Goal: Complete application form: Complete application form

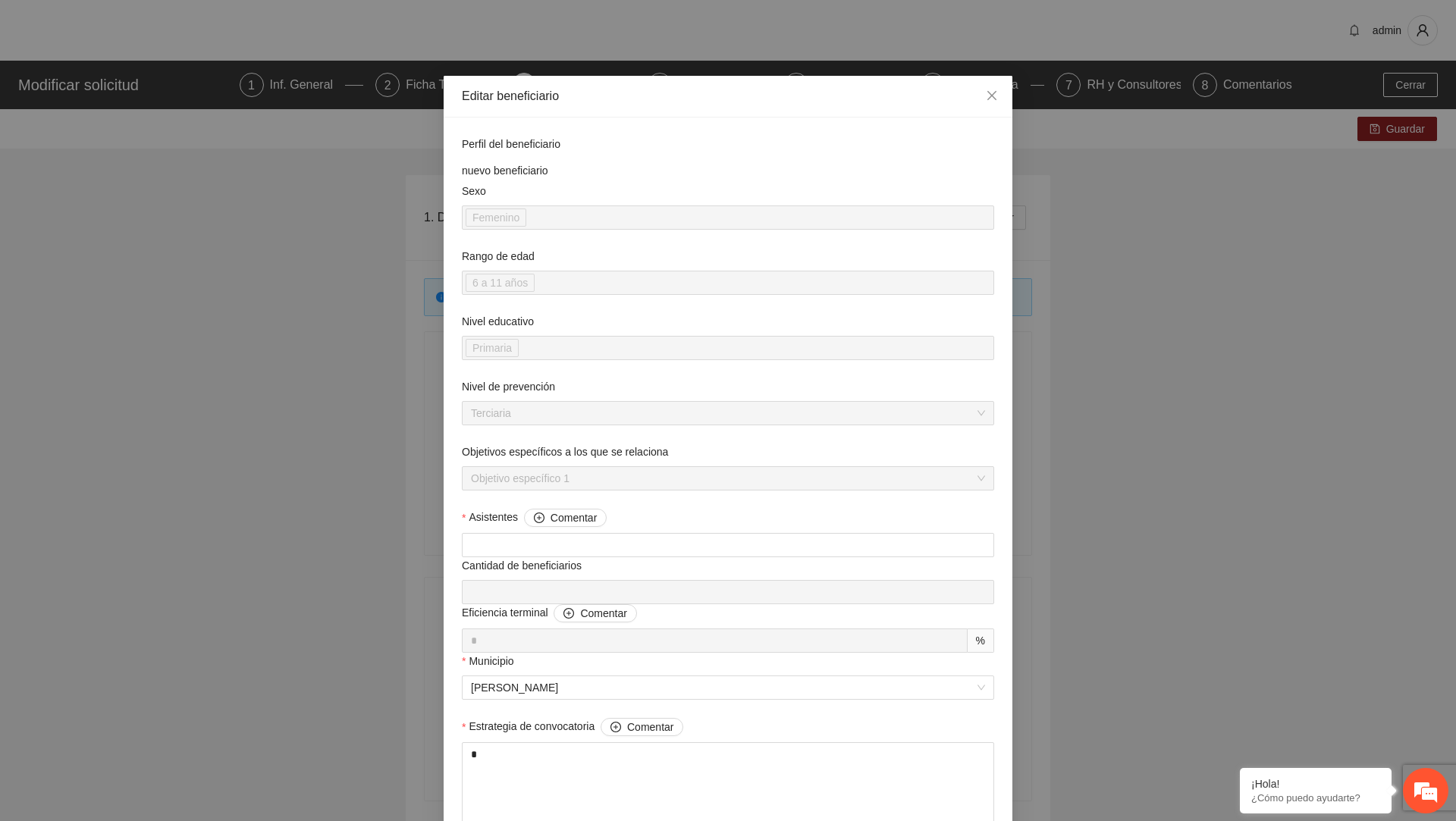
scroll to position [1310, 0]
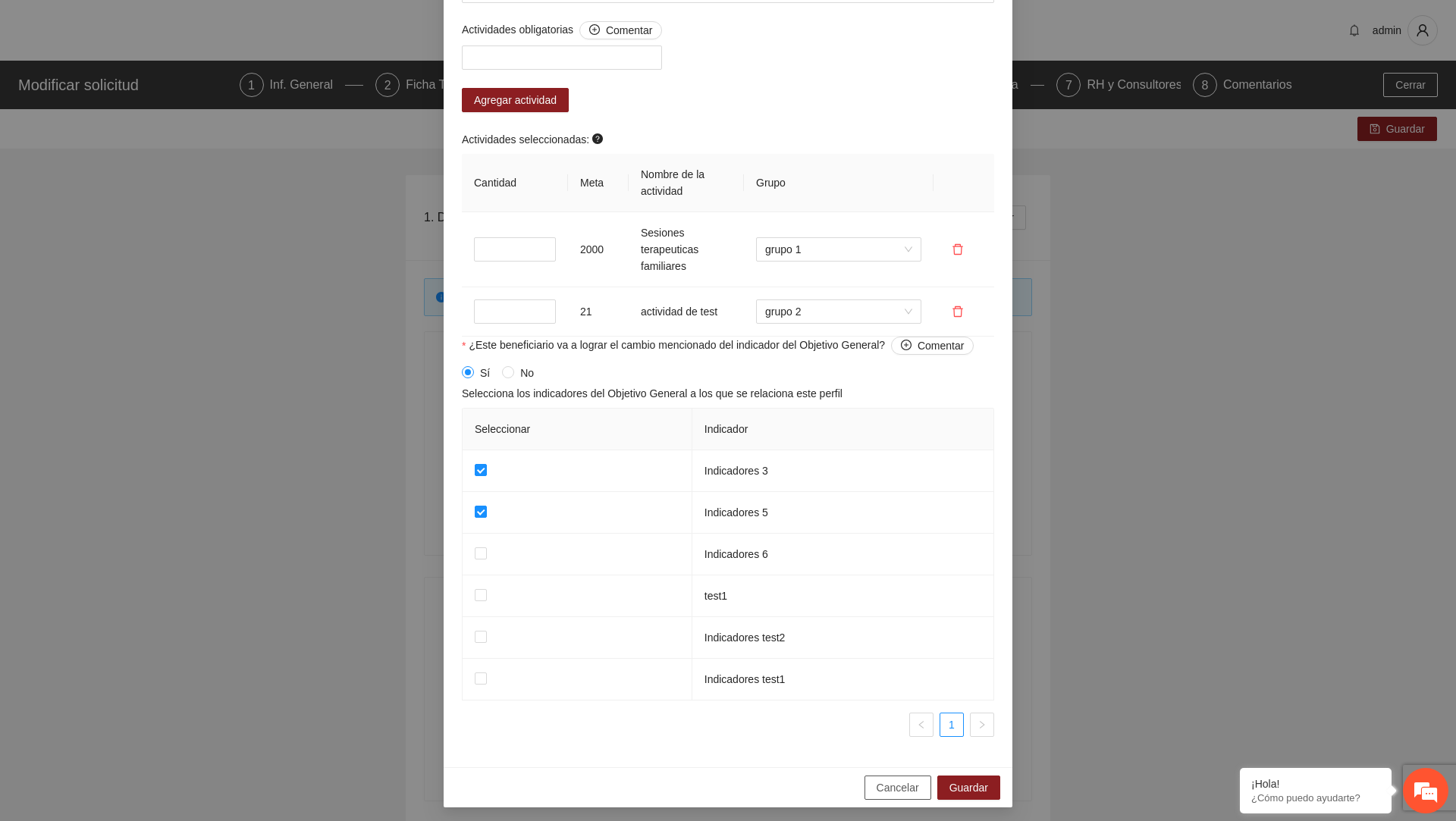
click at [891, 784] on span "Cancelar" at bounding box center [897, 788] width 42 height 17
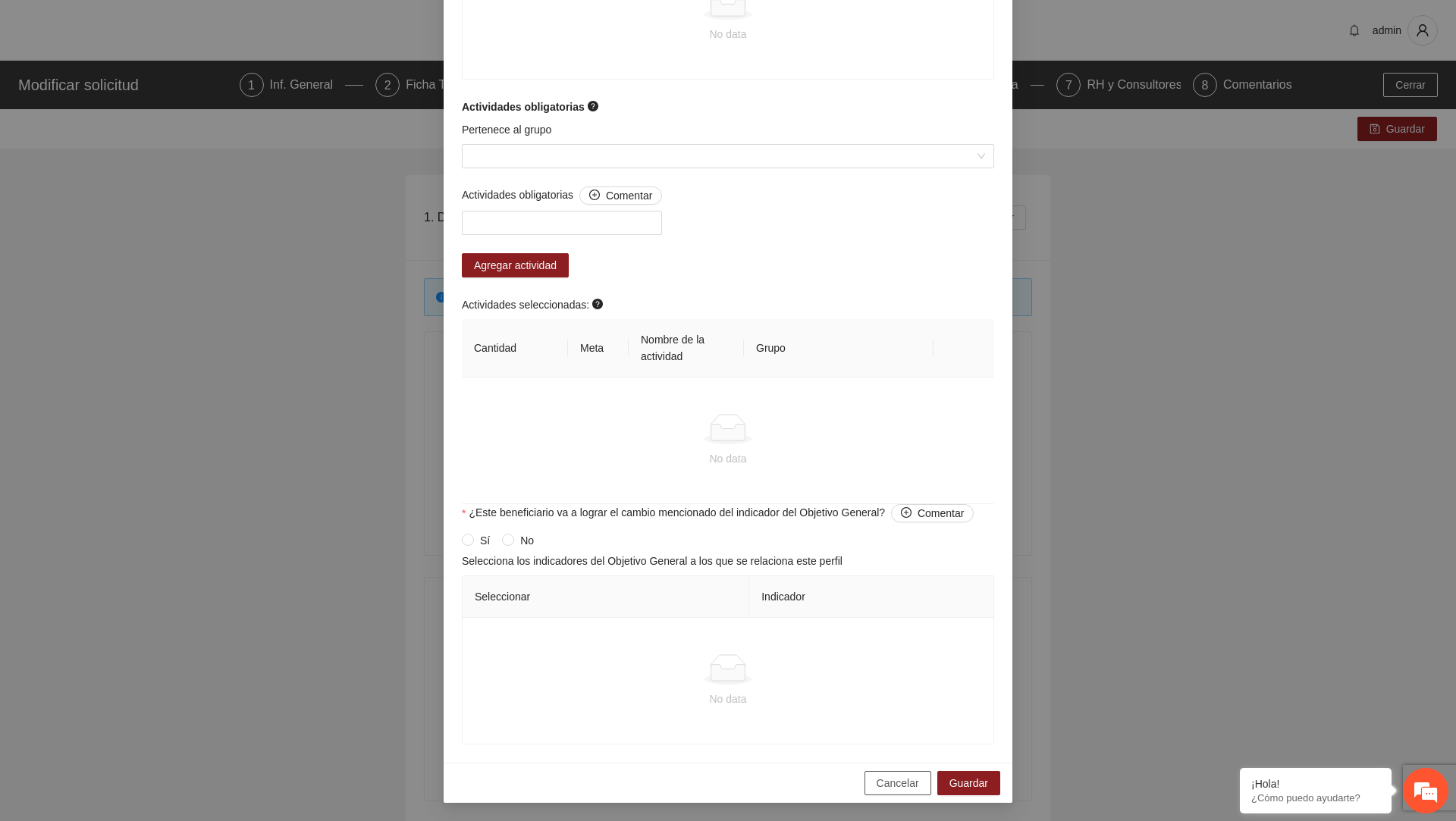
scroll to position [1020, 0]
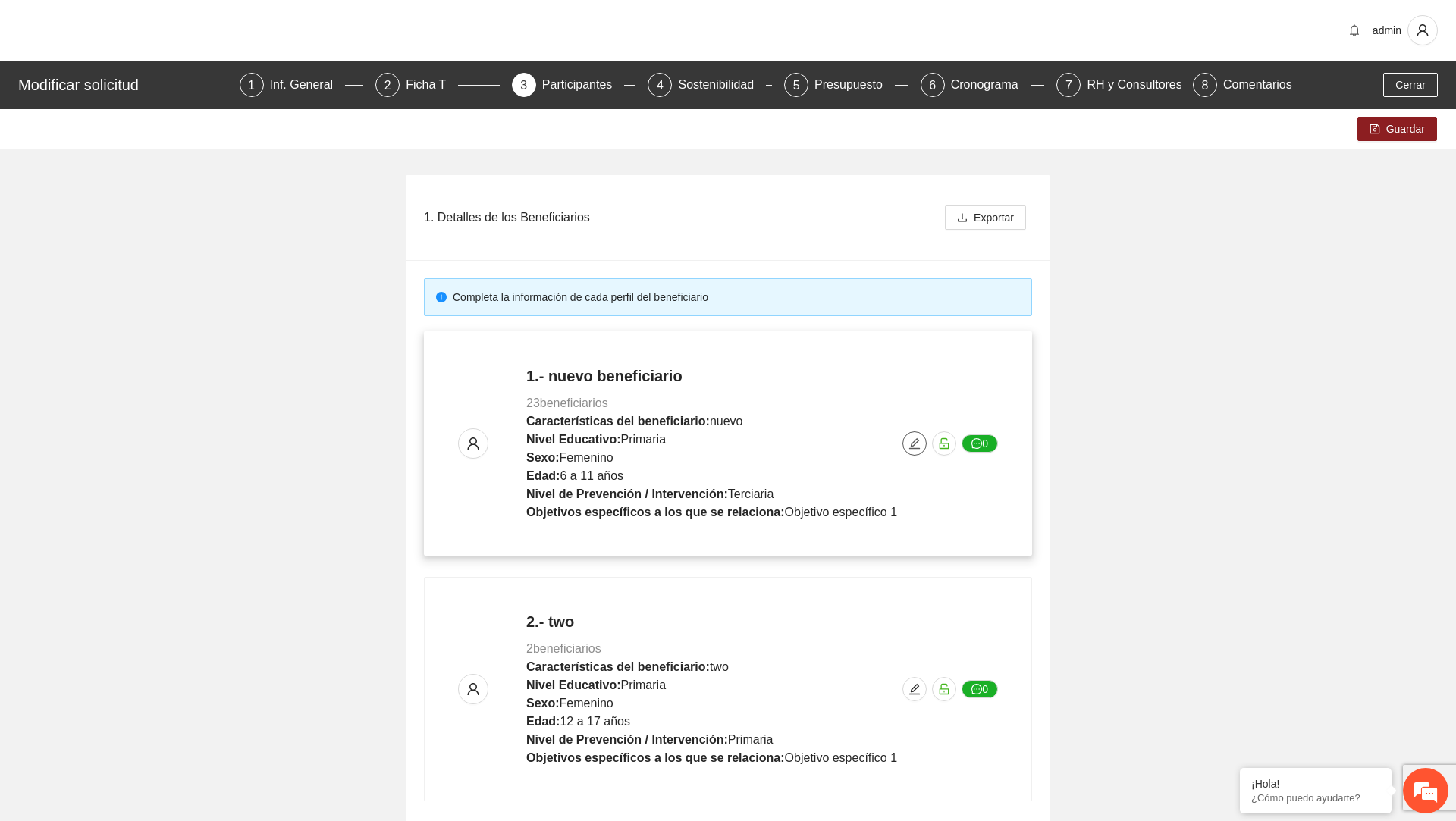
click at [914, 439] on icon "edit" at bounding box center [915, 444] width 12 height 12
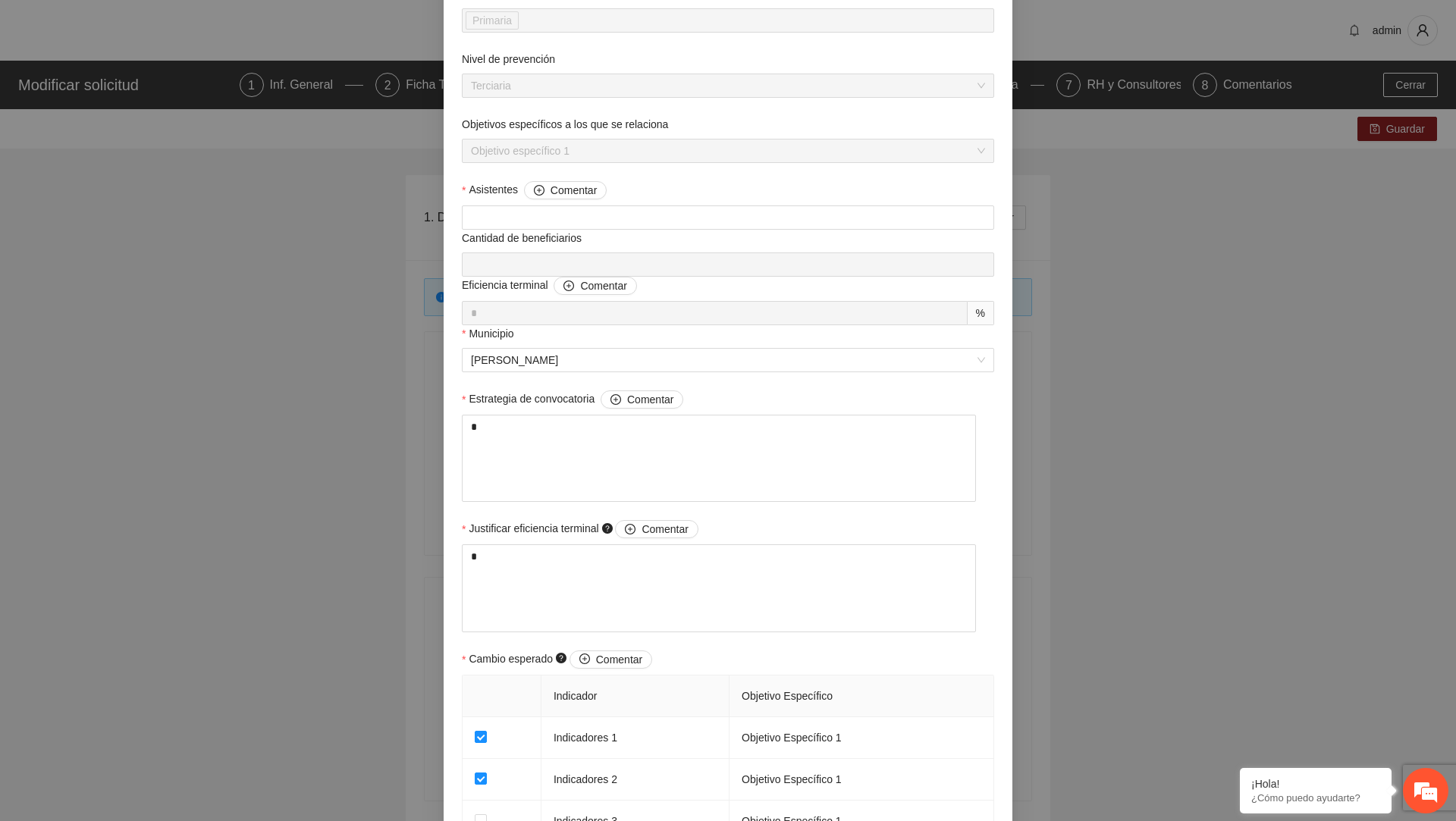
scroll to position [0, 0]
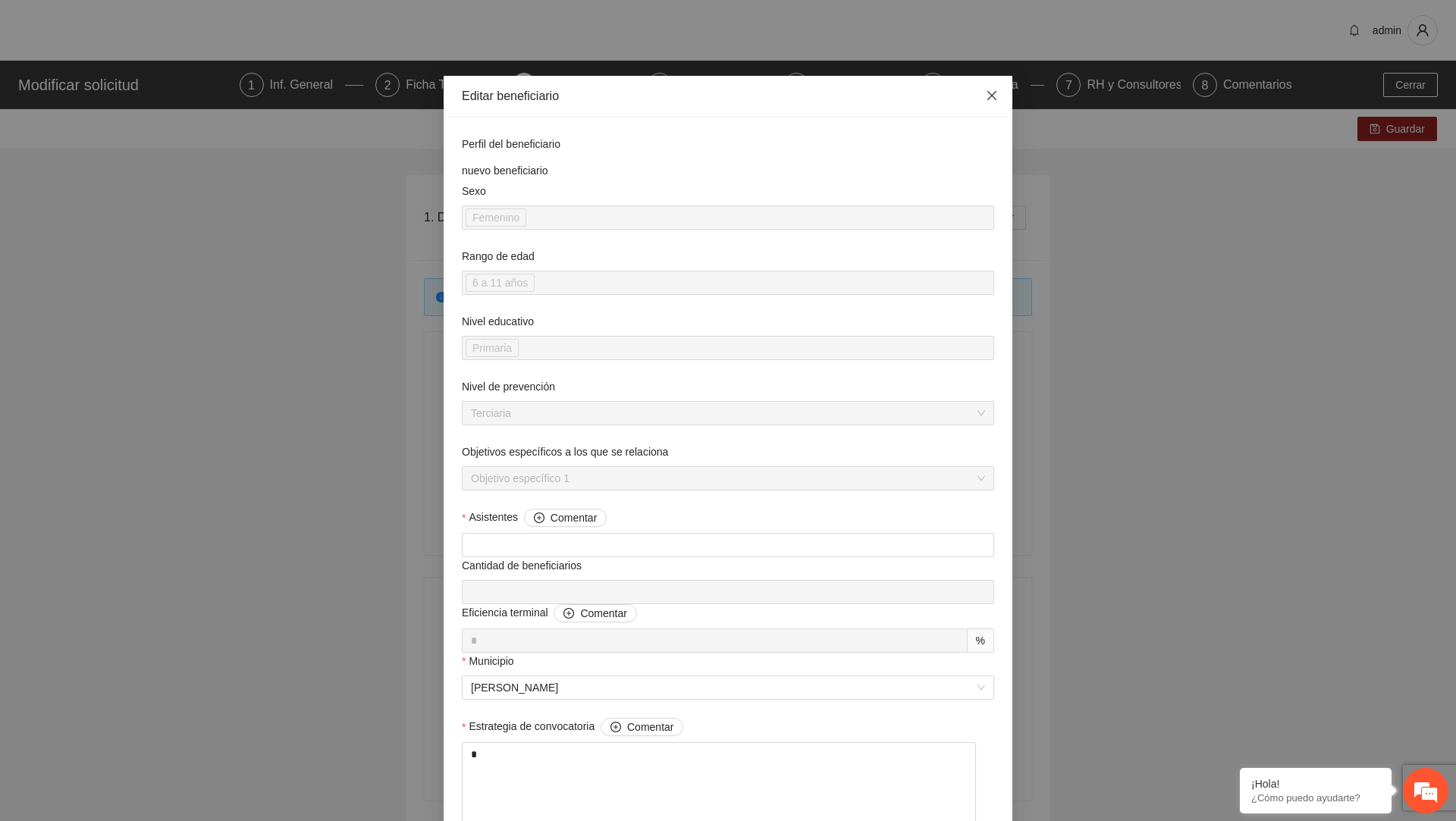
click at [992, 93] on icon "close" at bounding box center [992, 95] width 12 height 12
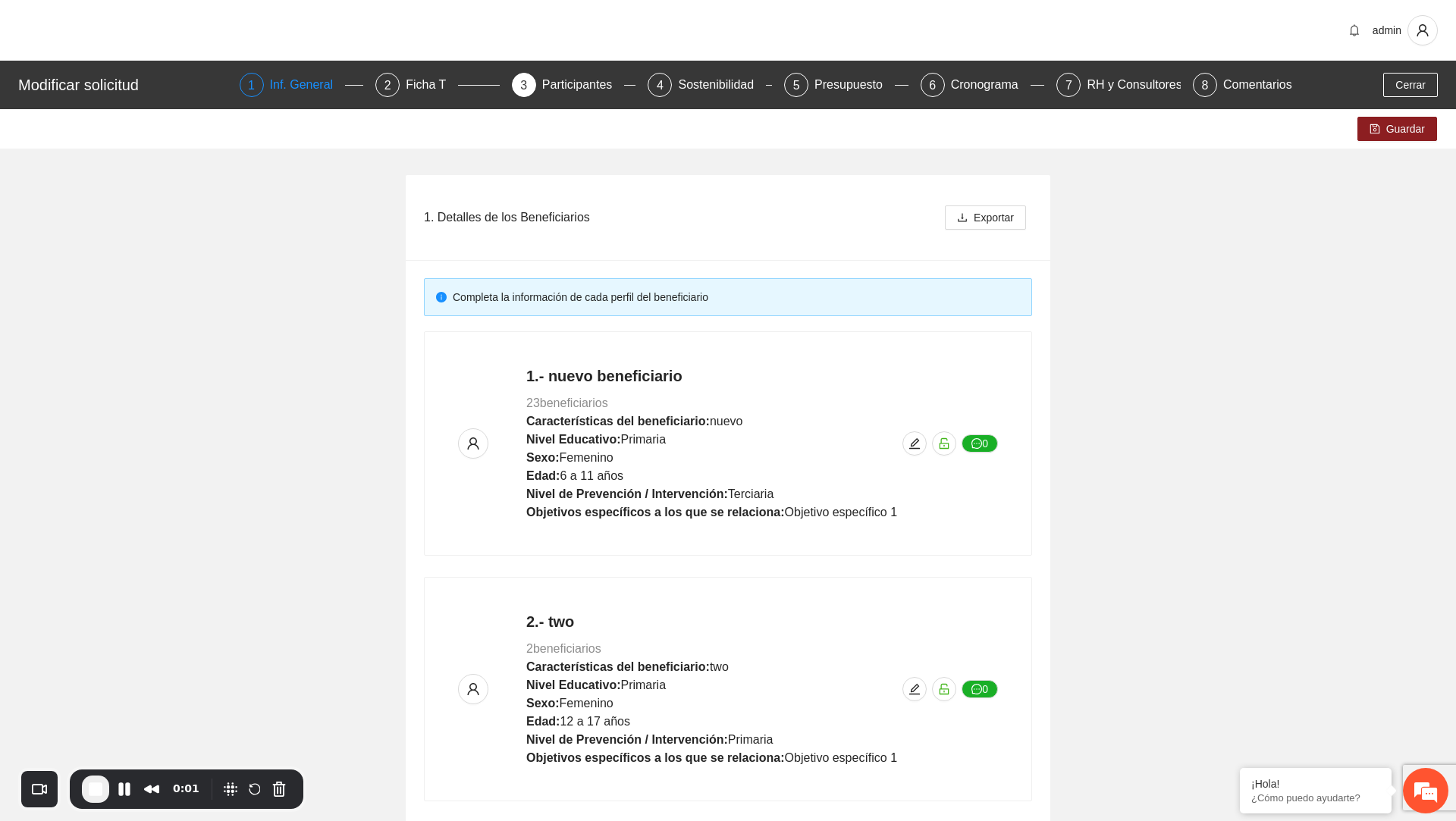
click at [290, 88] on div "Inf. General" at bounding box center [308, 84] width 76 height 24
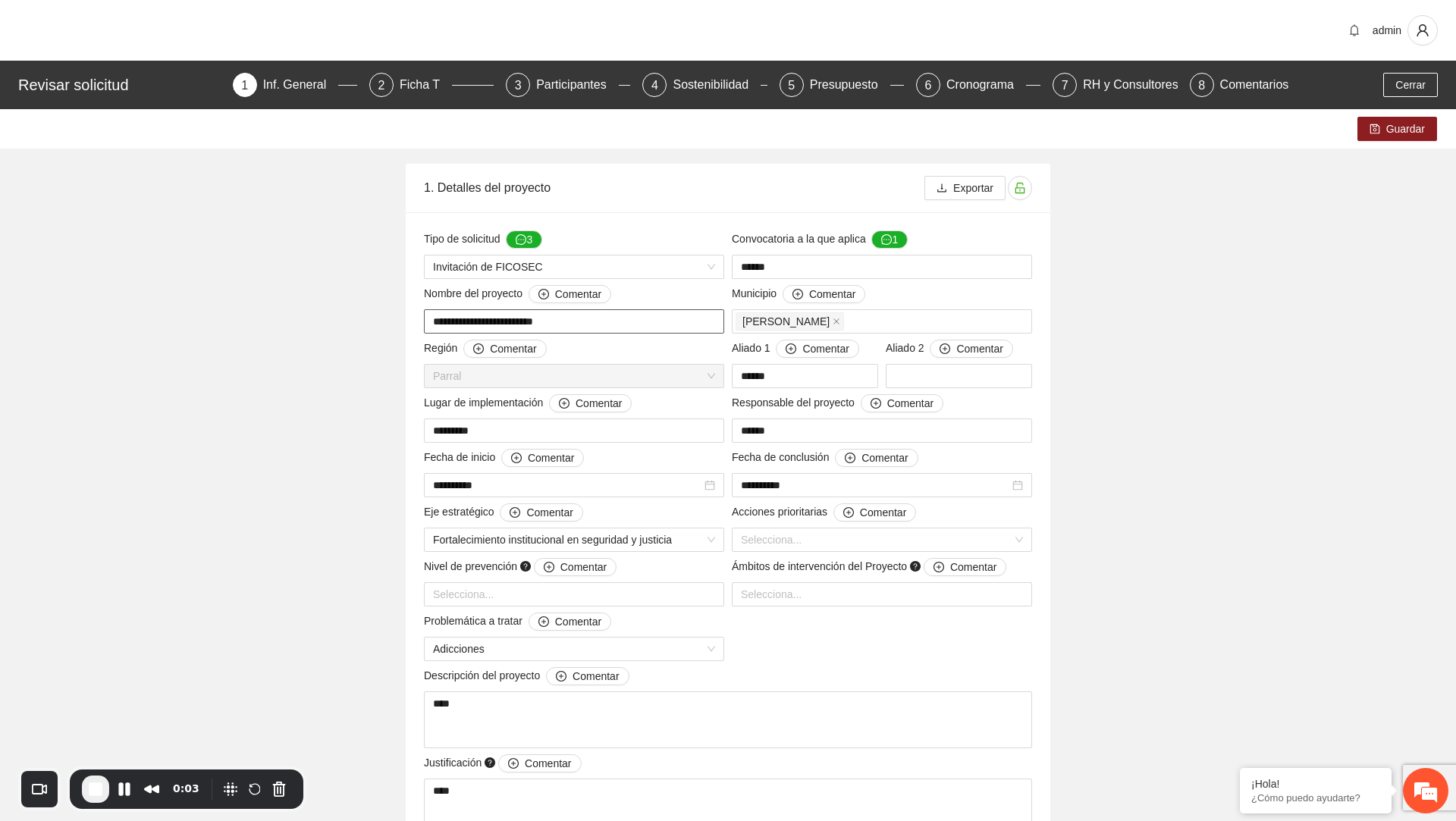
click at [577, 325] on input "**********" at bounding box center [573, 321] width 300 height 24
click at [569, 74] on div "Participantes" at bounding box center [578, 84] width 83 height 24
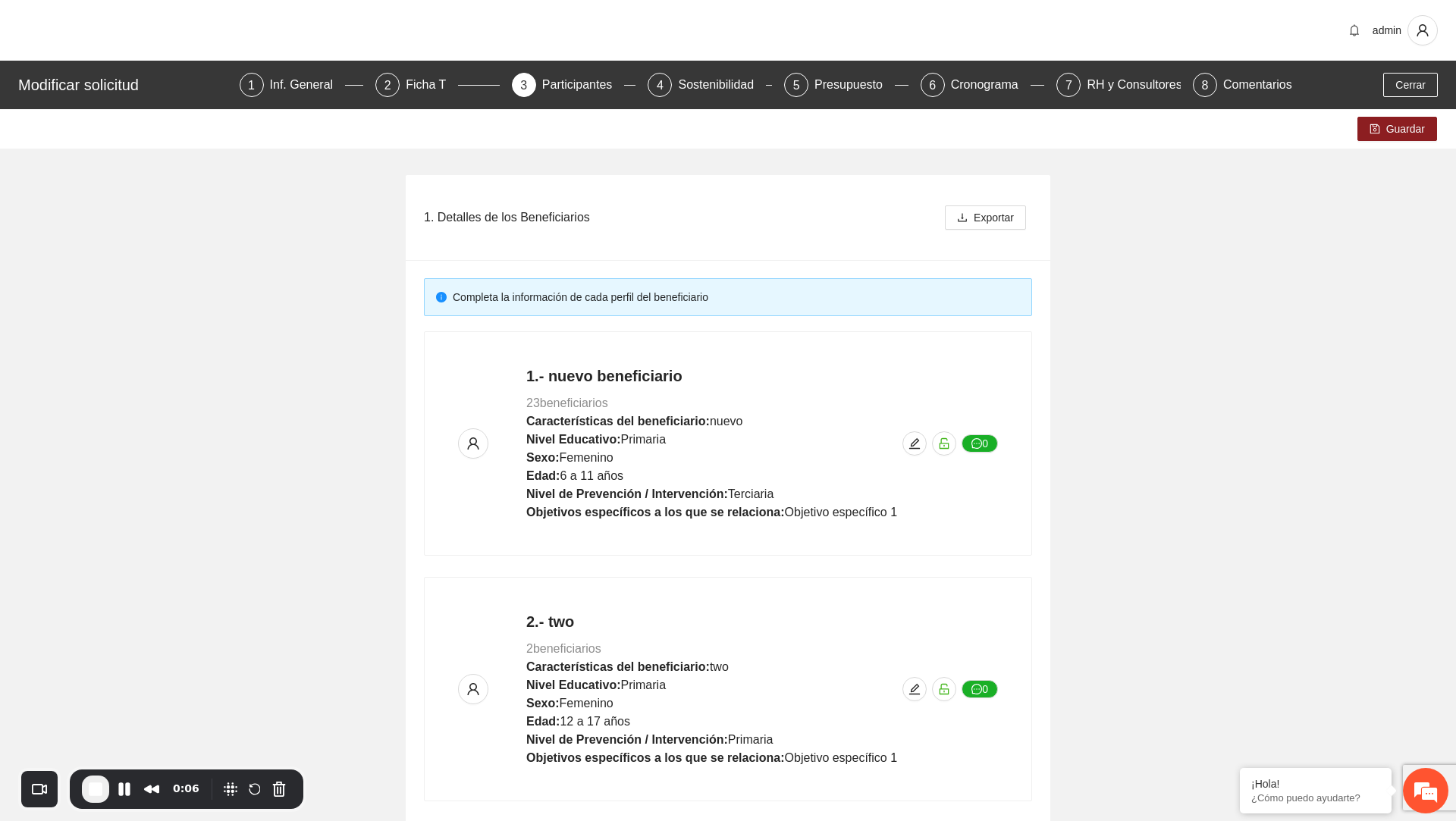
scroll to position [88, 0]
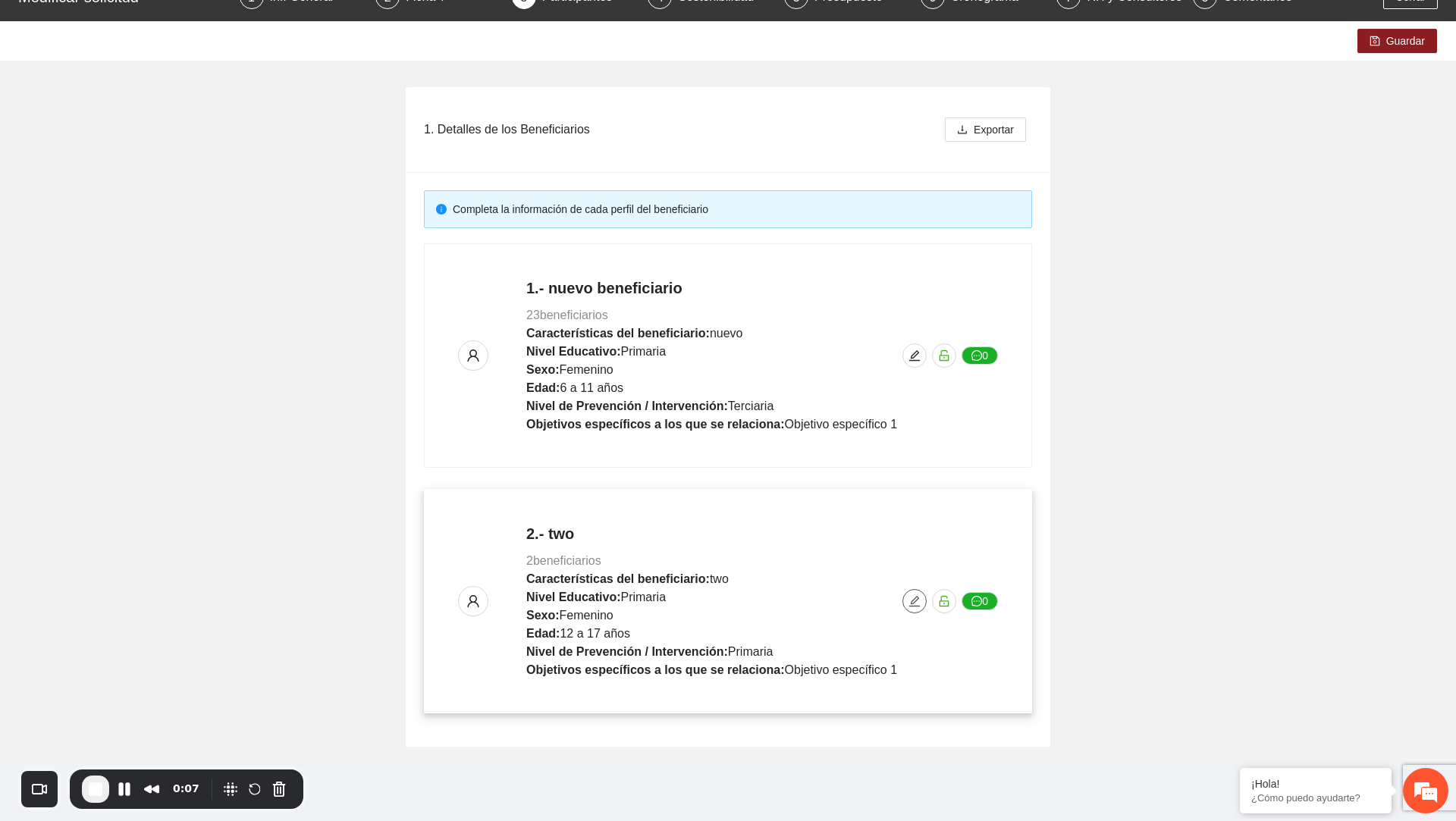
click at [919, 601] on icon "edit" at bounding box center [915, 601] width 12 height 12
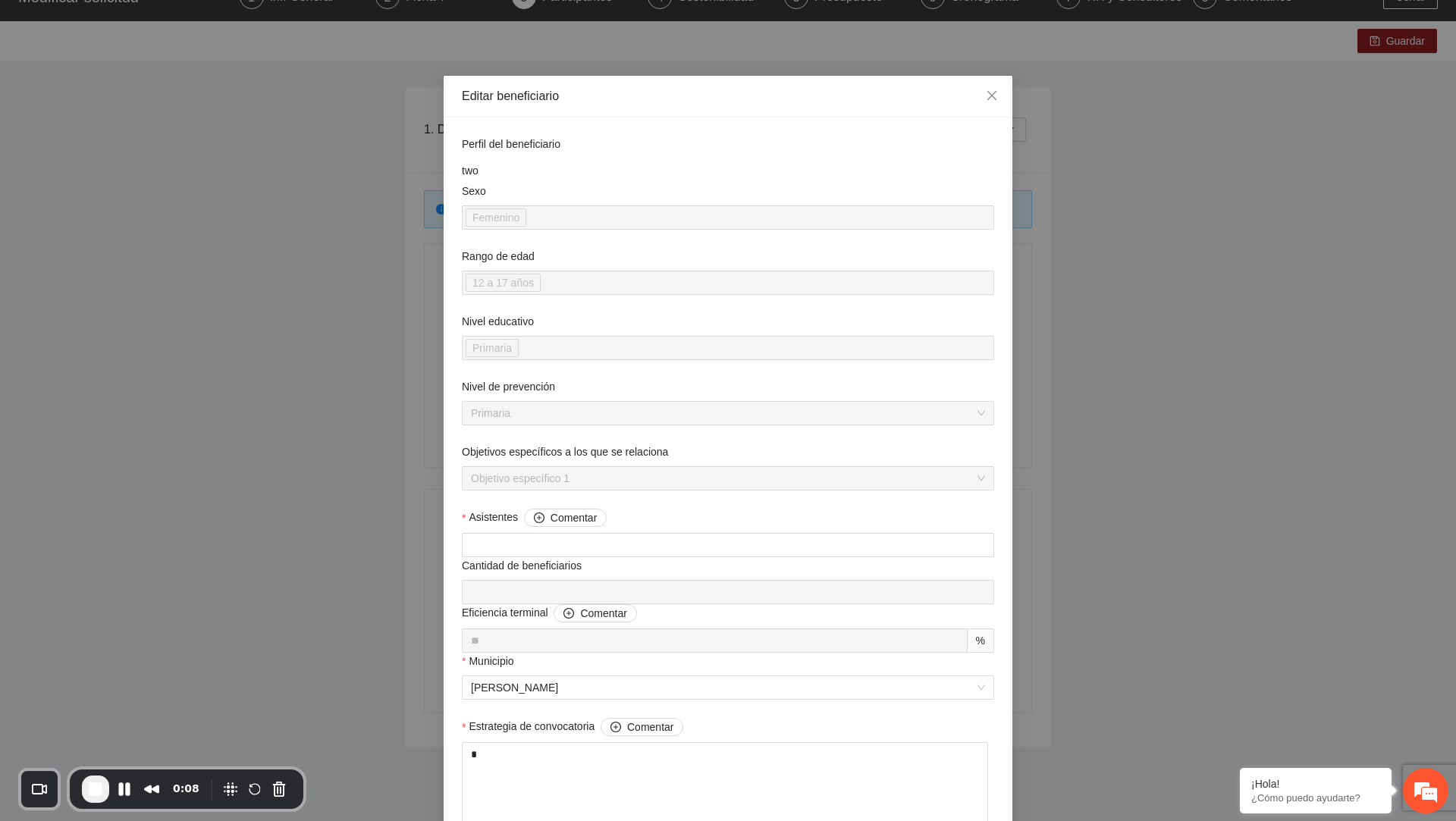
scroll to position [875, 0]
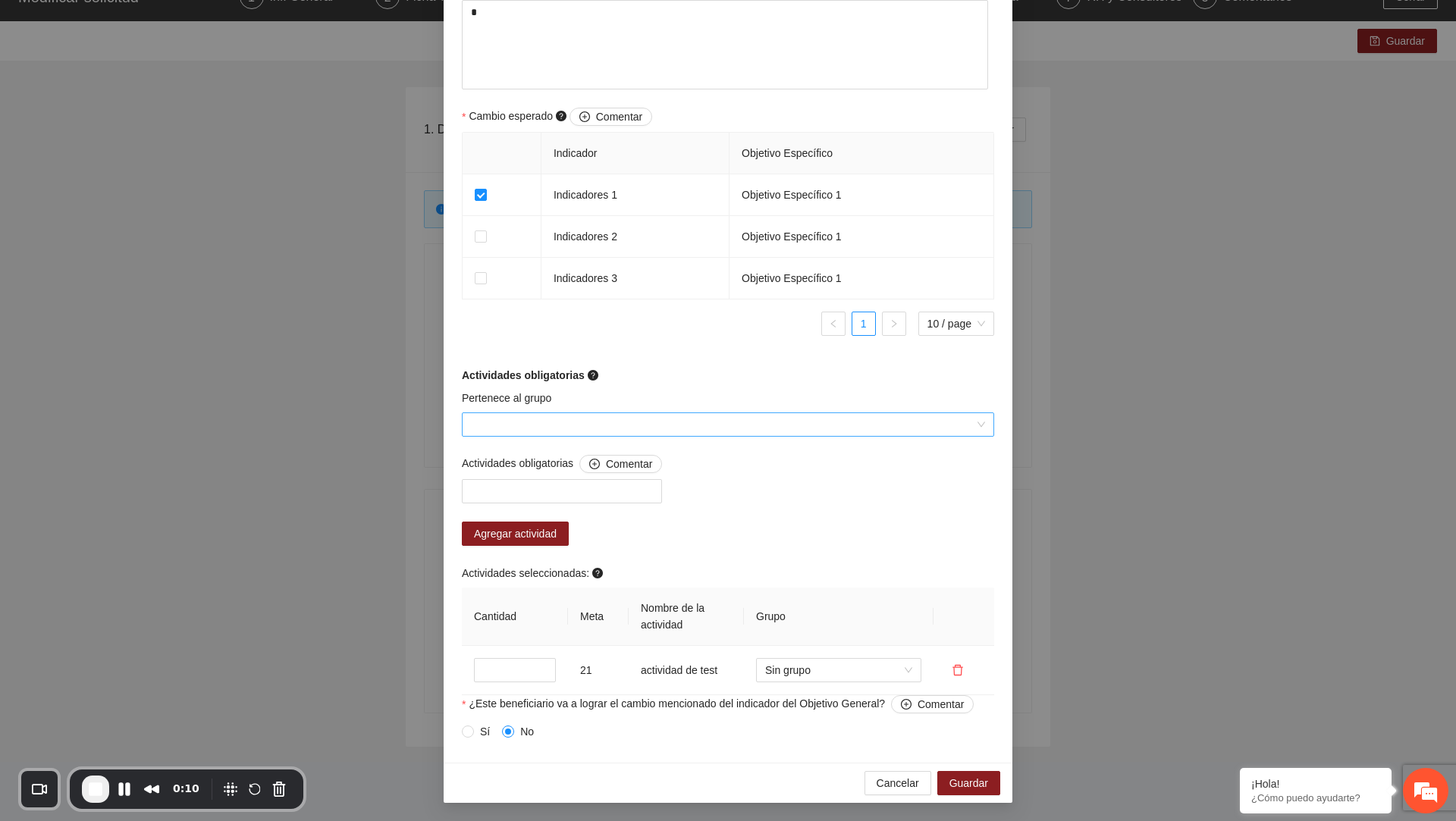
click at [642, 414] on input "Pertenece al grupo" at bounding box center [722, 425] width 503 height 23
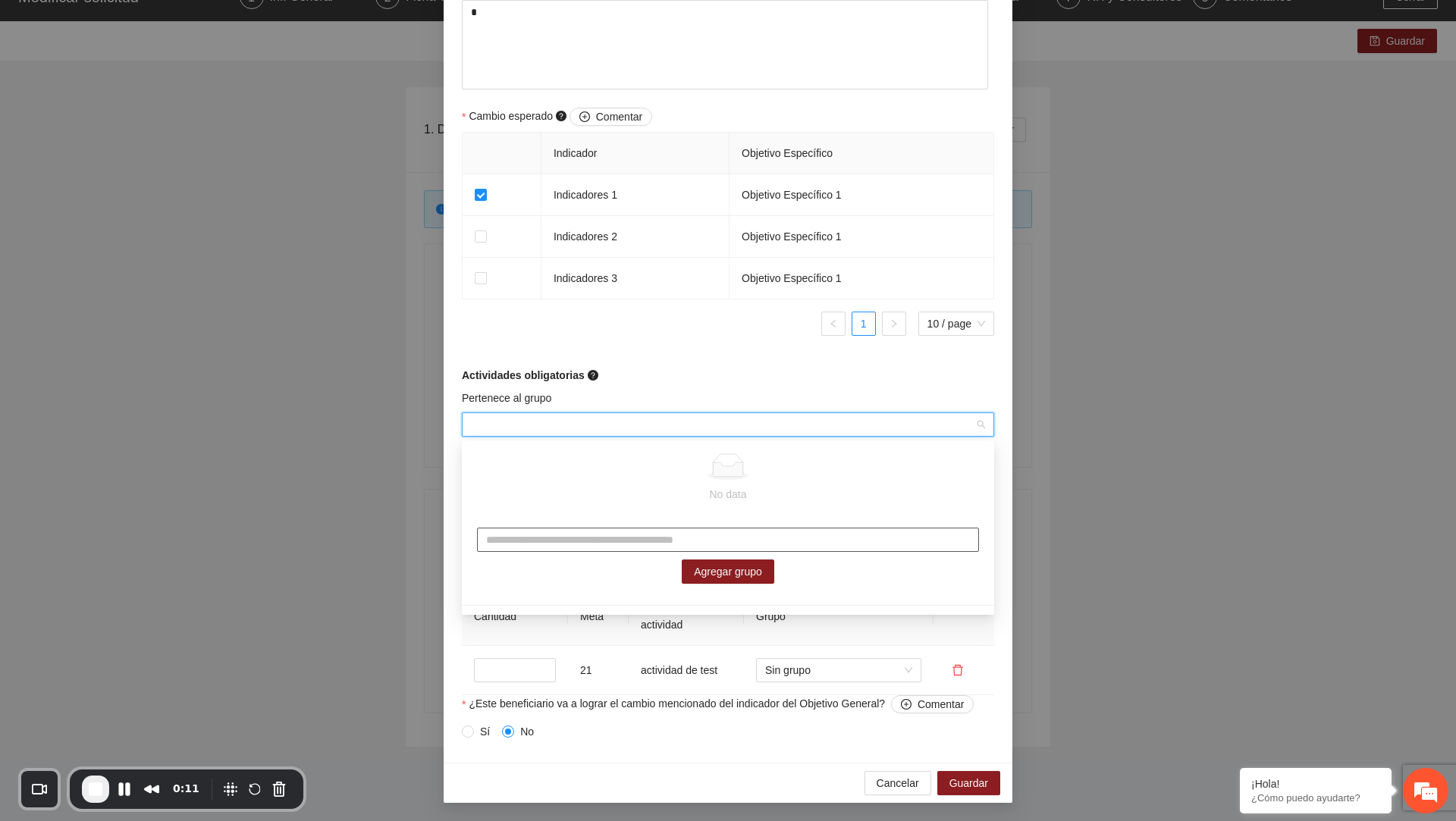
click at [550, 536] on input "text" at bounding box center [728, 539] width 502 height 24
type input "*********"
click at [735, 567] on span "Agregar grupo" at bounding box center [728, 572] width 69 height 17
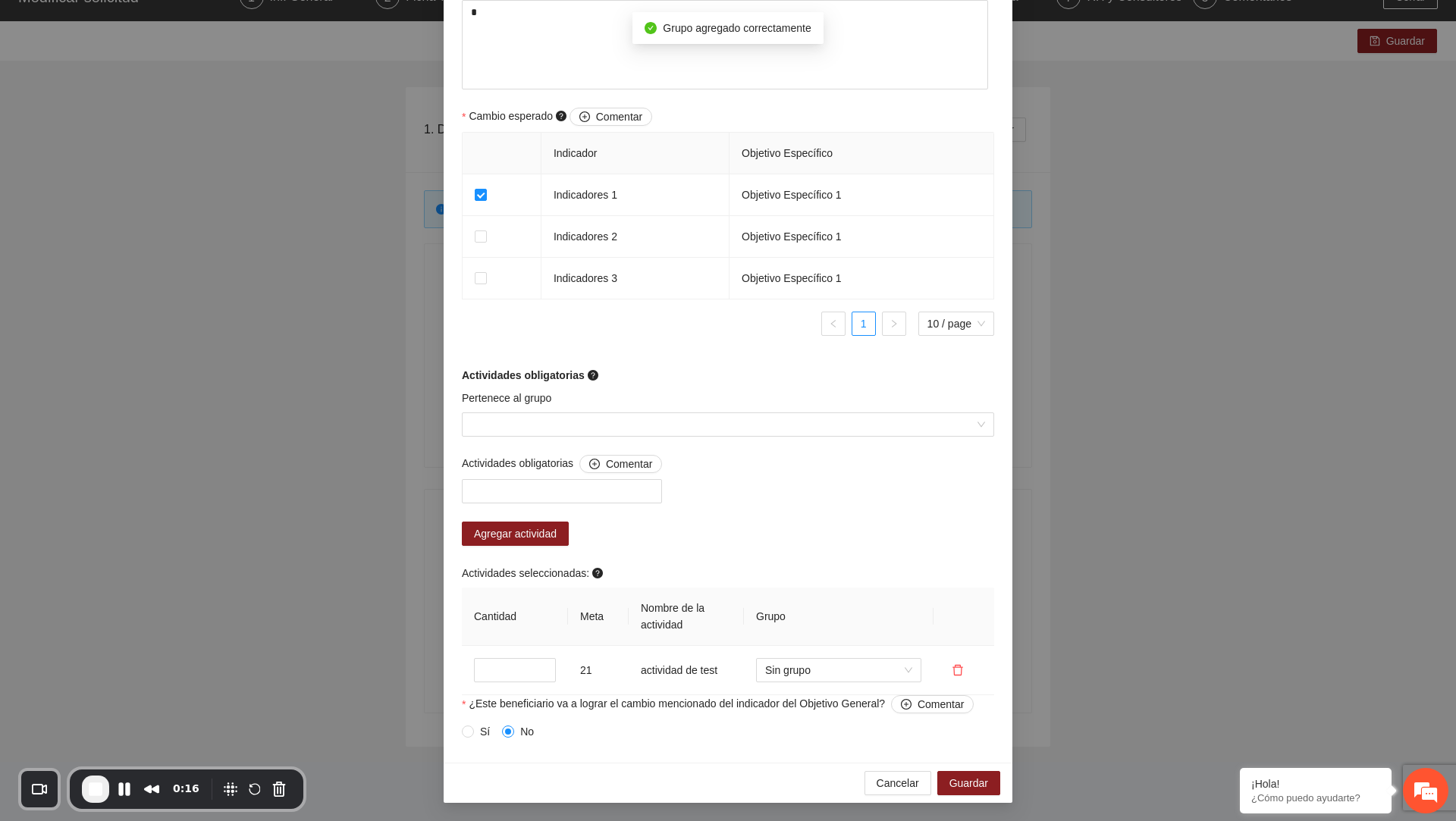
click at [548, 423] on input "Pertenece al grupo" at bounding box center [722, 425] width 503 height 23
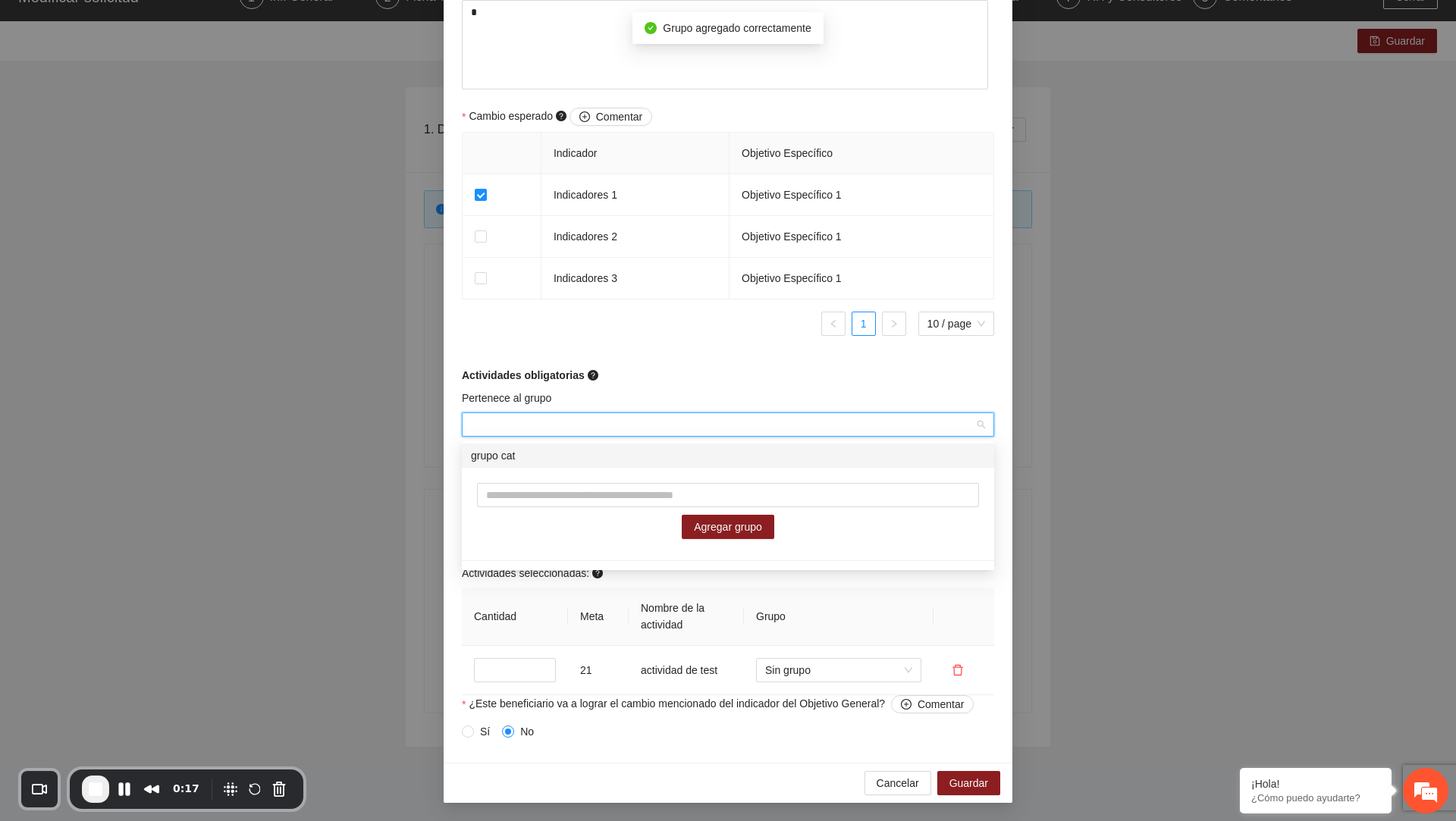
click at [531, 457] on div "grupo cat" at bounding box center [728, 456] width 514 height 17
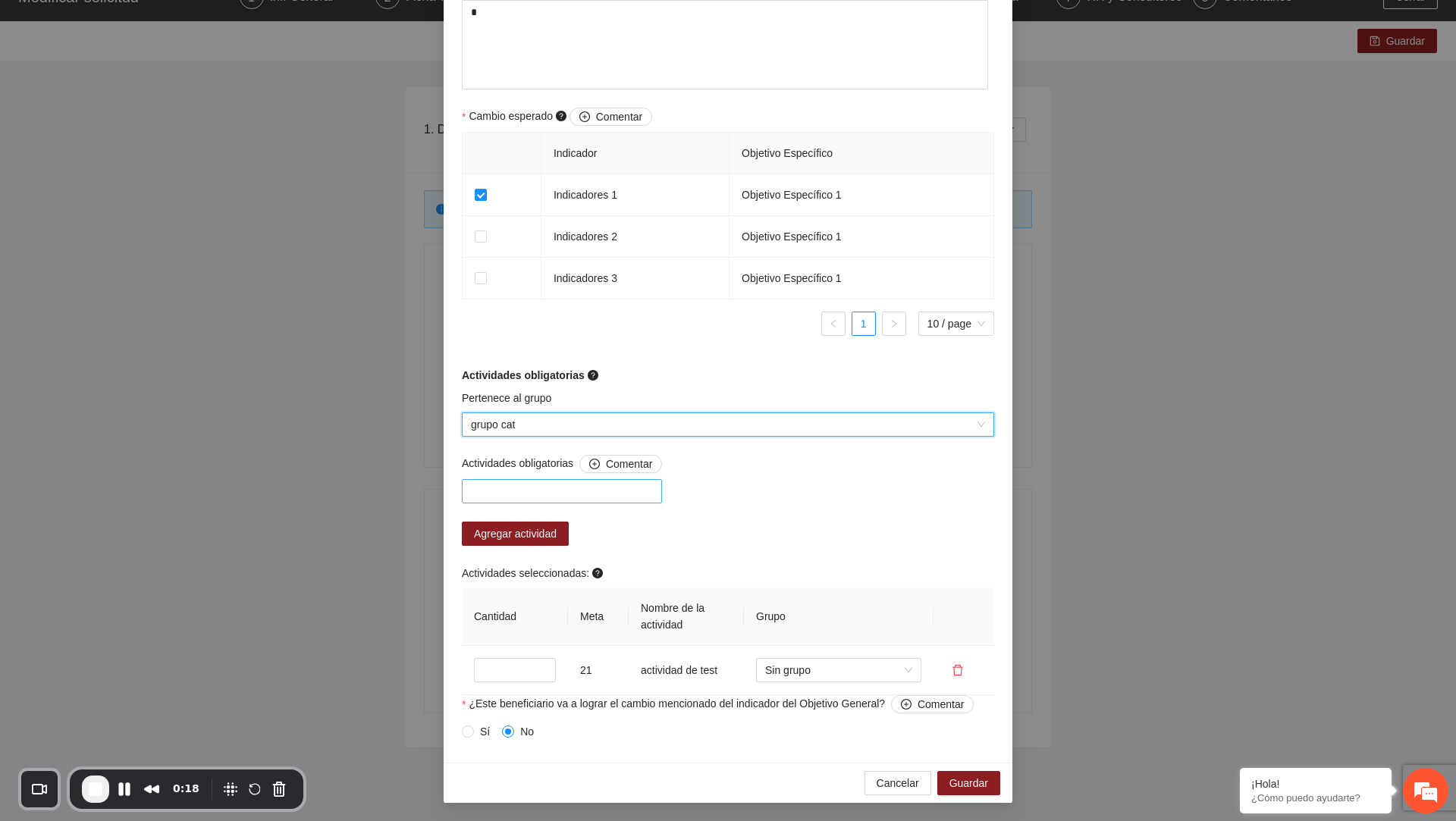
click at [535, 486] on div at bounding box center [562, 491] width 193 height 18
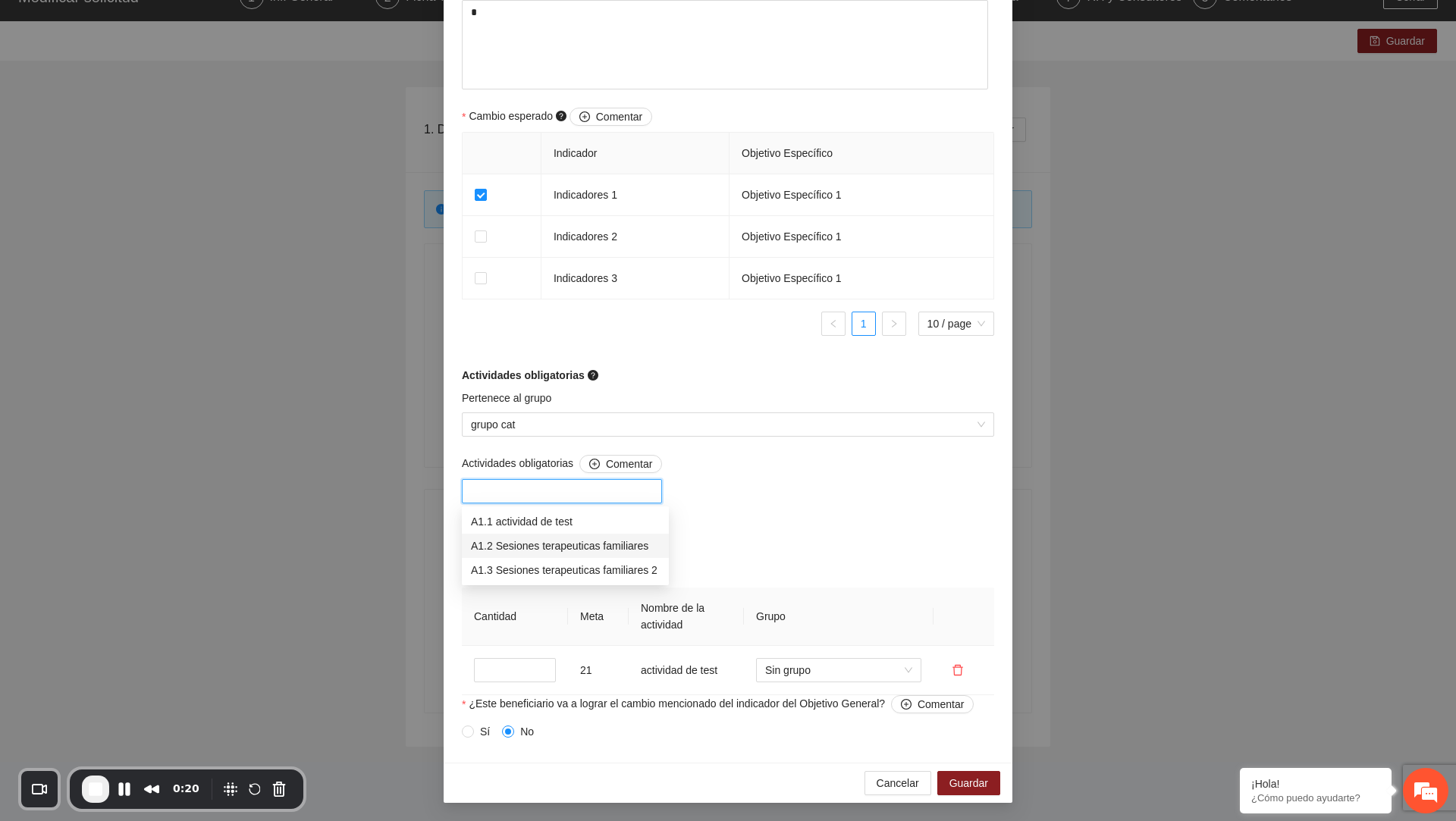
click at [540, 540] on div "A1.2 Sesiones terapeuticas familiares" at bounding box center [565, 546] width 189 height 17
click at [772, 499] on div "Actividades obligatorias Comentar A1.2 Sesiones terapeuticas familiares Agregar…" at bounding box center [728, 575] width 540 height 240
click at [555, 540] on span "Agregar actividad" at bounding box center [516, 534] width 83 height 17
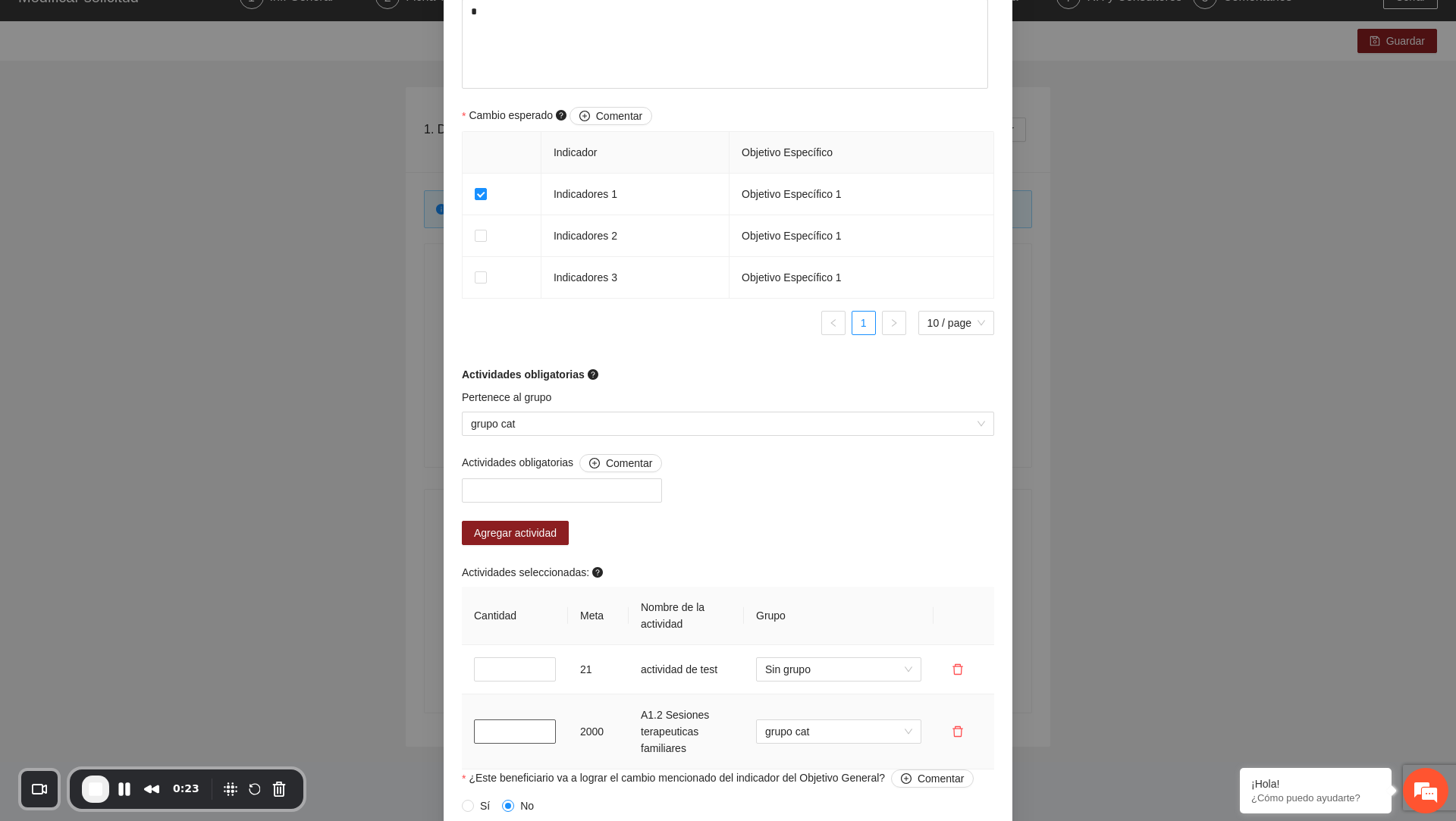
click at [493, 735] on input "*" at bounding box center [515, 731] width 82 height 24
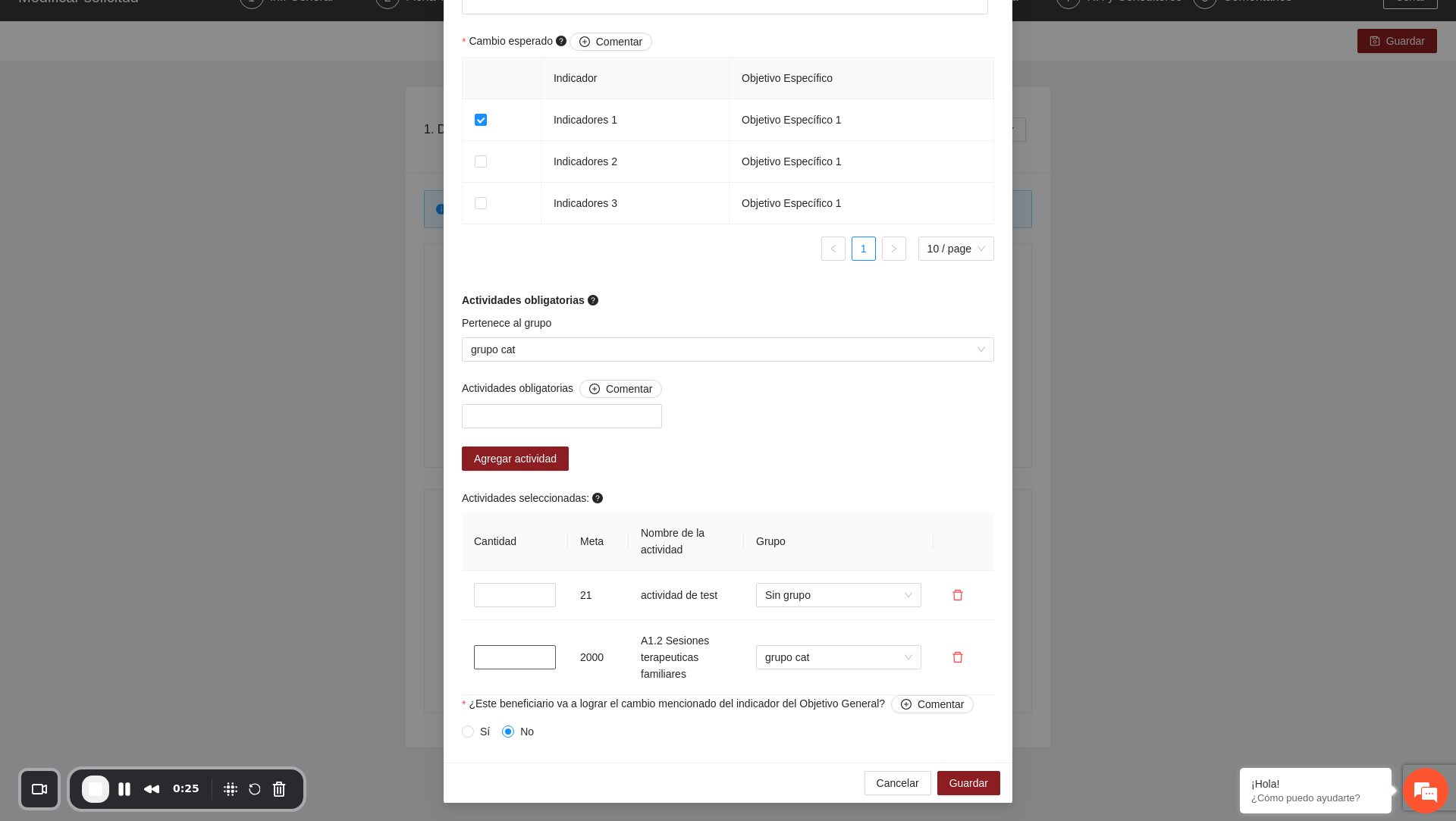
type input "*"
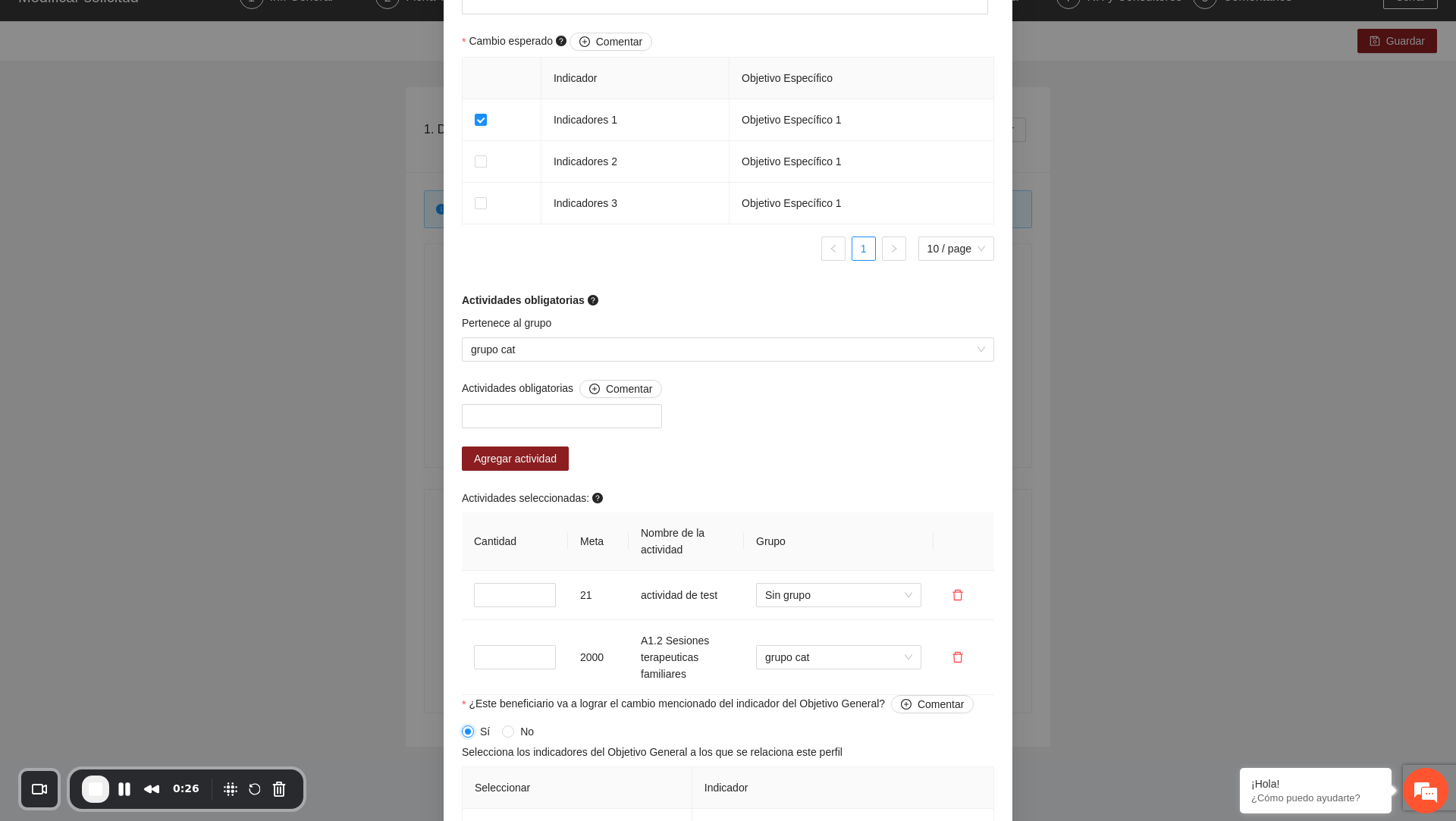
scroll to position [1310, 0]
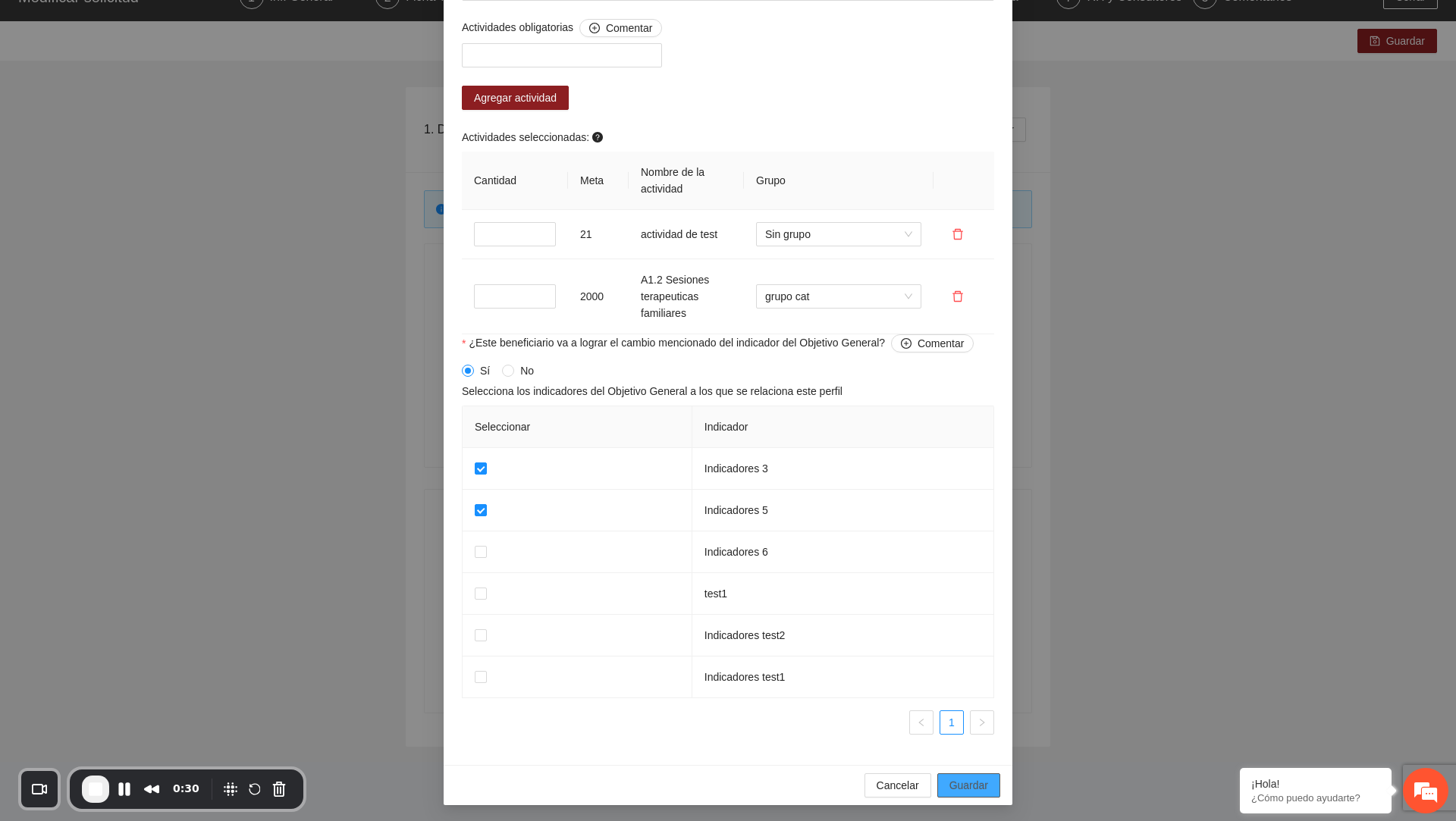
click at [991, 785] on button "Guardar" at bounding box center [969, 785] width 63 height 24
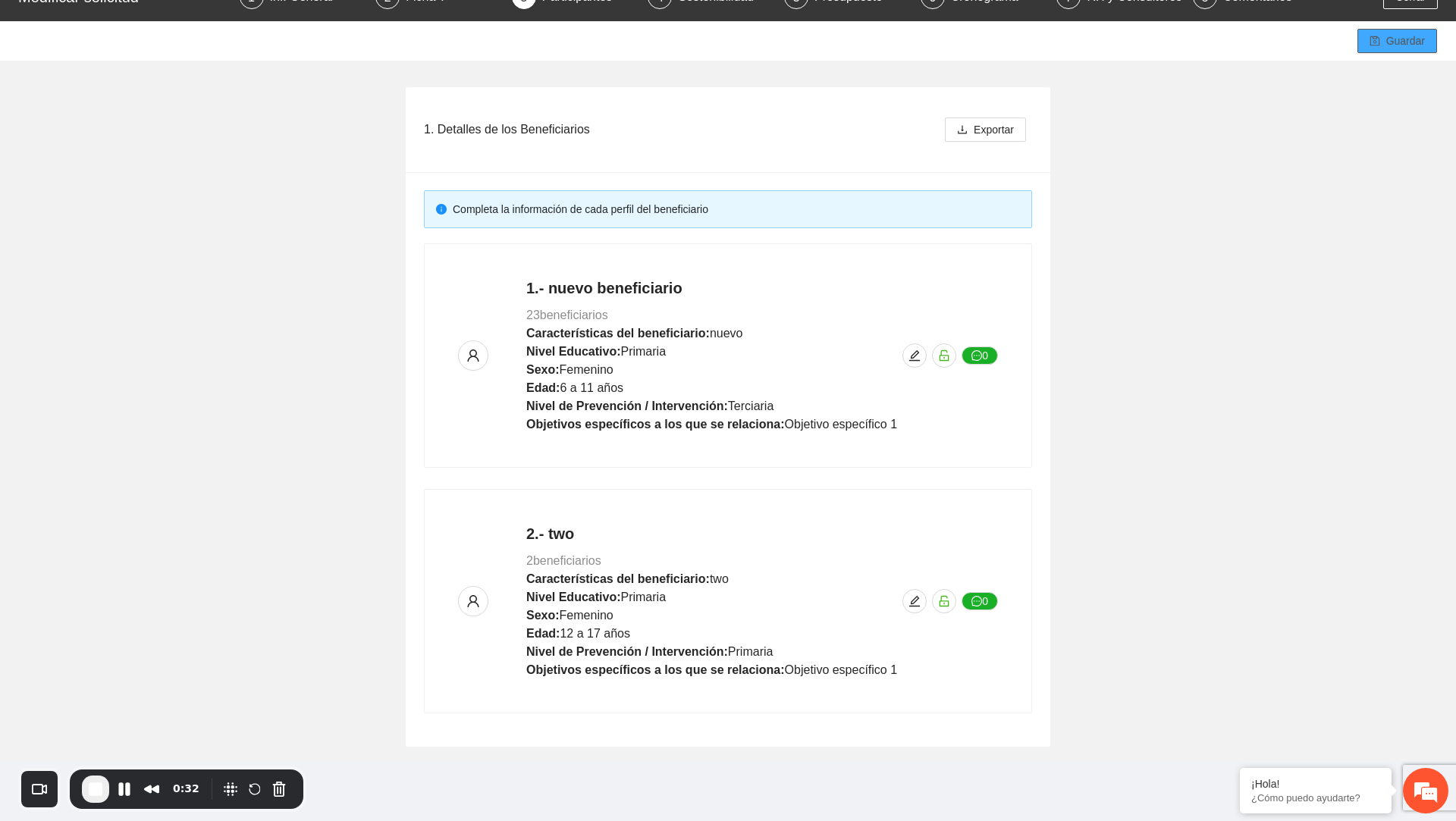
click at [1377, 37] on icon "save" at bounding box center [1375, 40] width 11 height 11
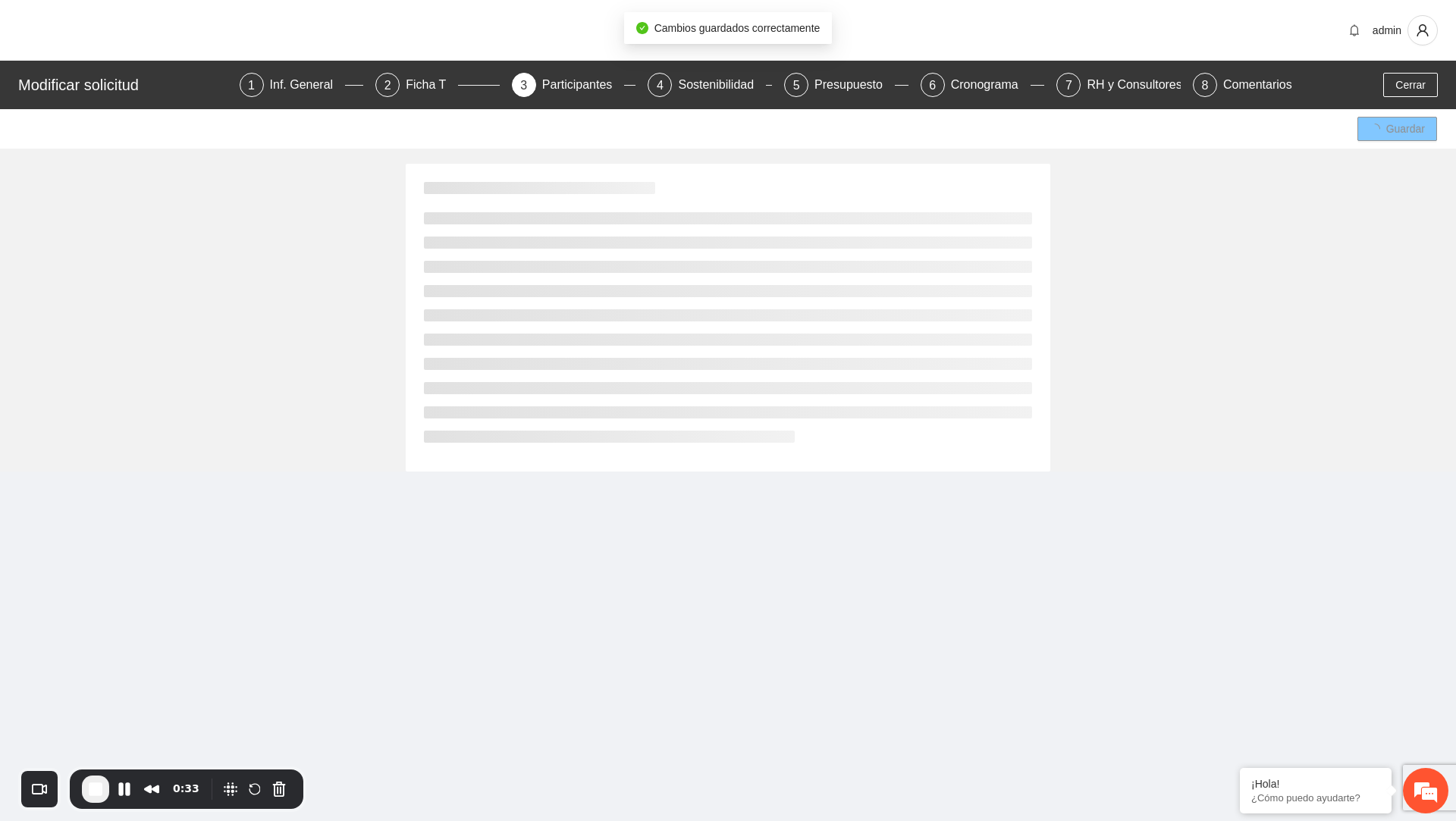
scroll to position [0, 0]
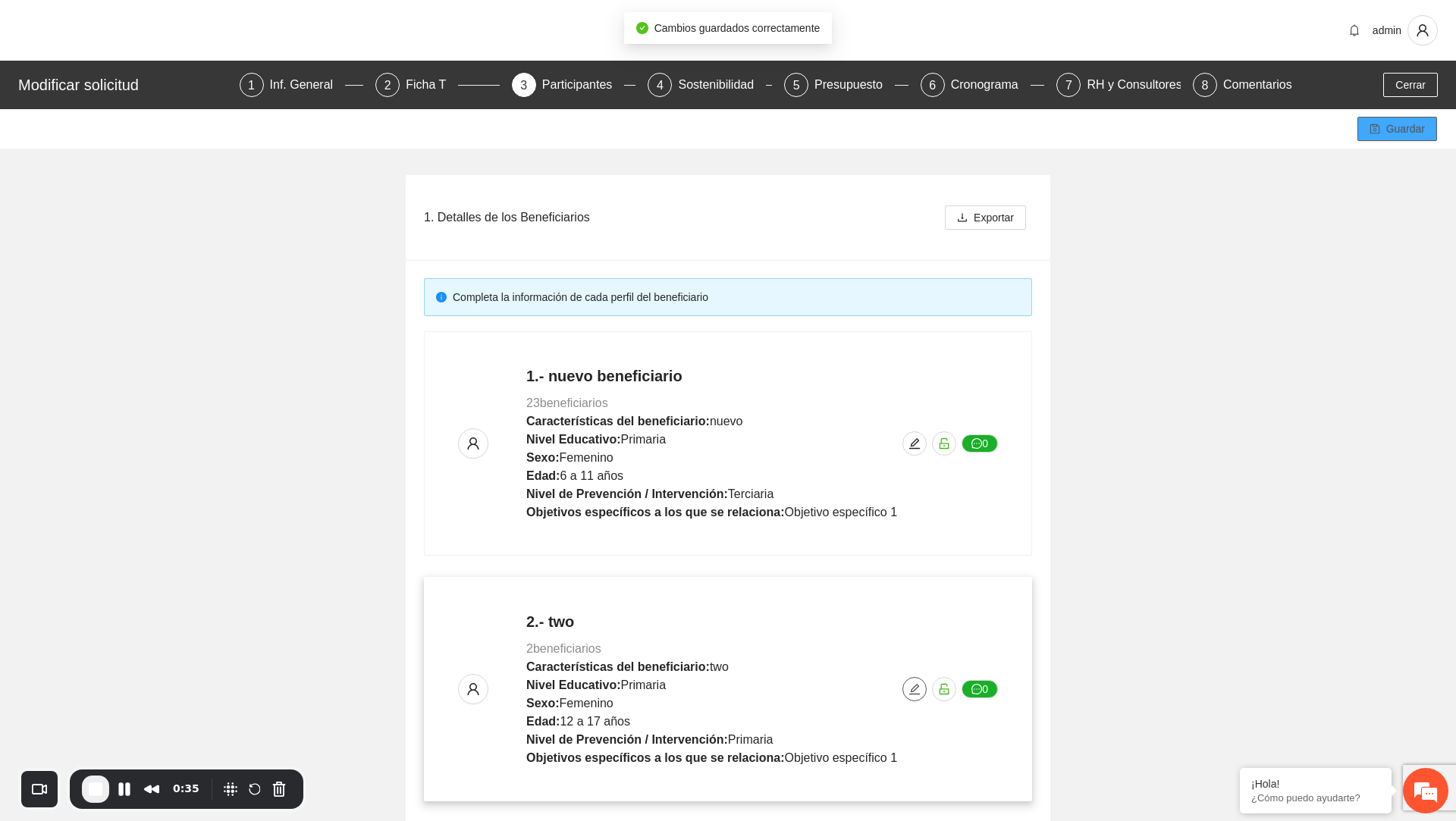
click at [916, 690] on icon "edit" at bounding box center [915, 689] width 12 height 12
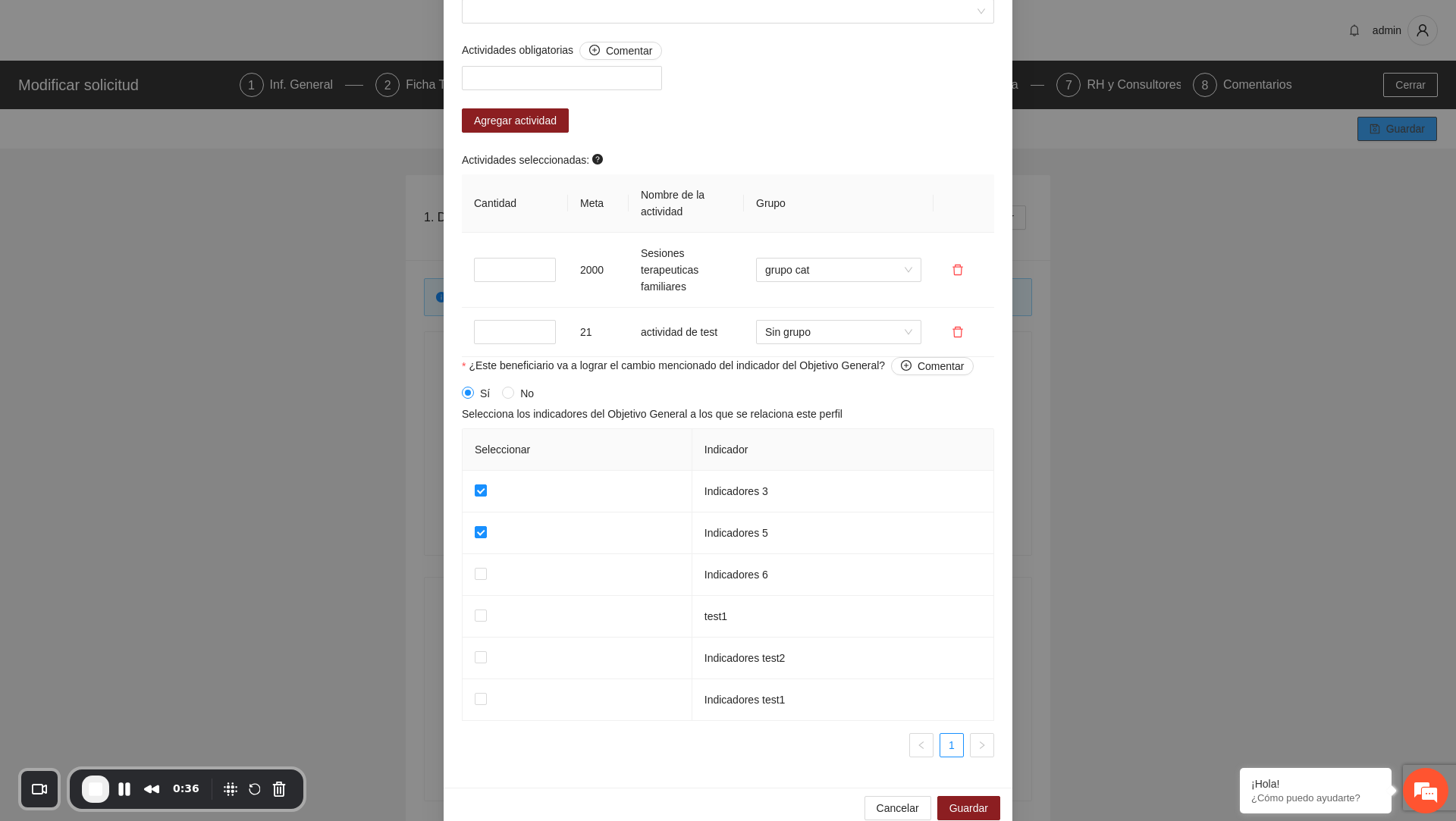
scroll to position [1310, 0]
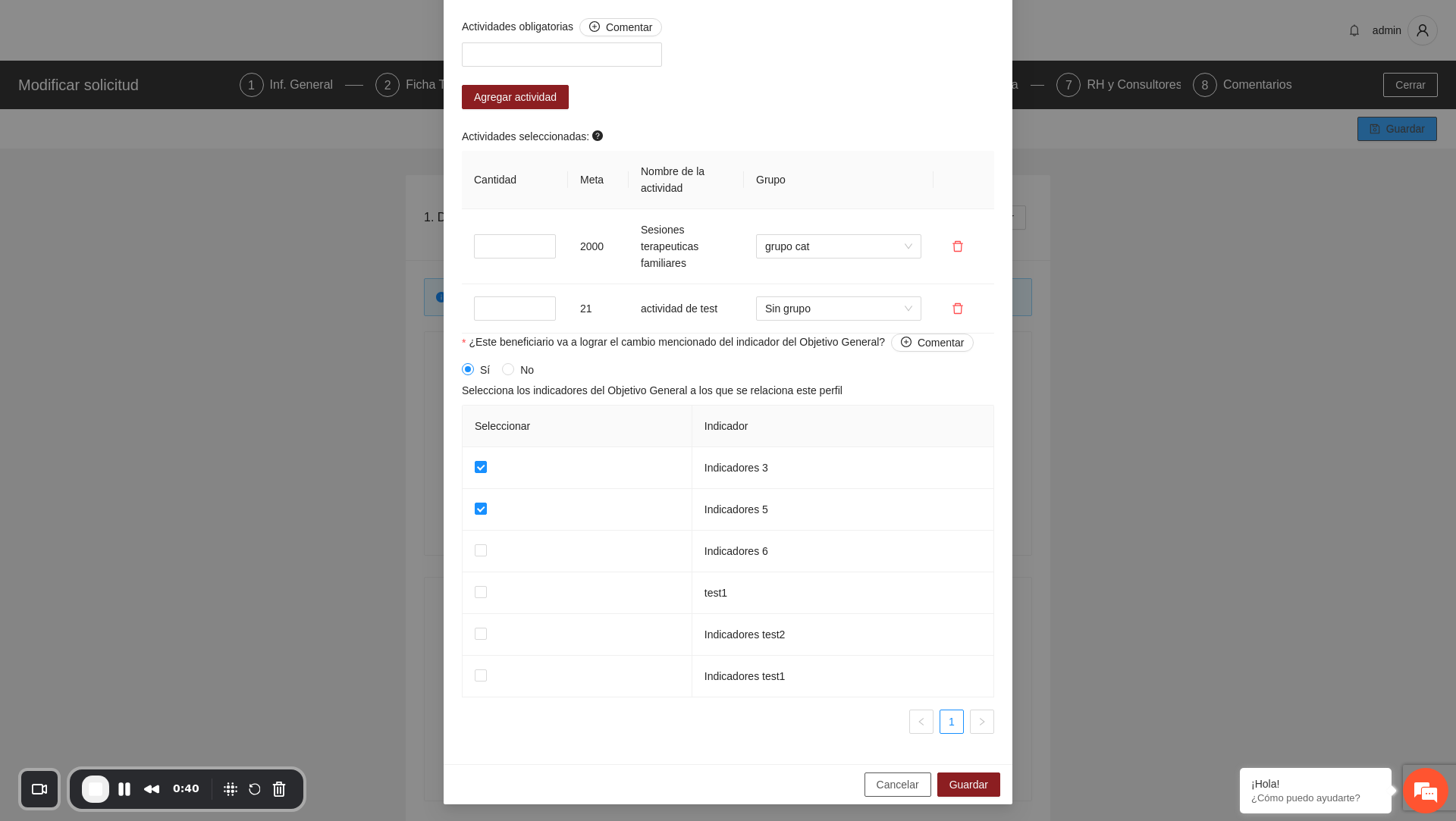
click at [900, 785] on span "Cancelar" at bounding box center [897, 785] width 42 height 17
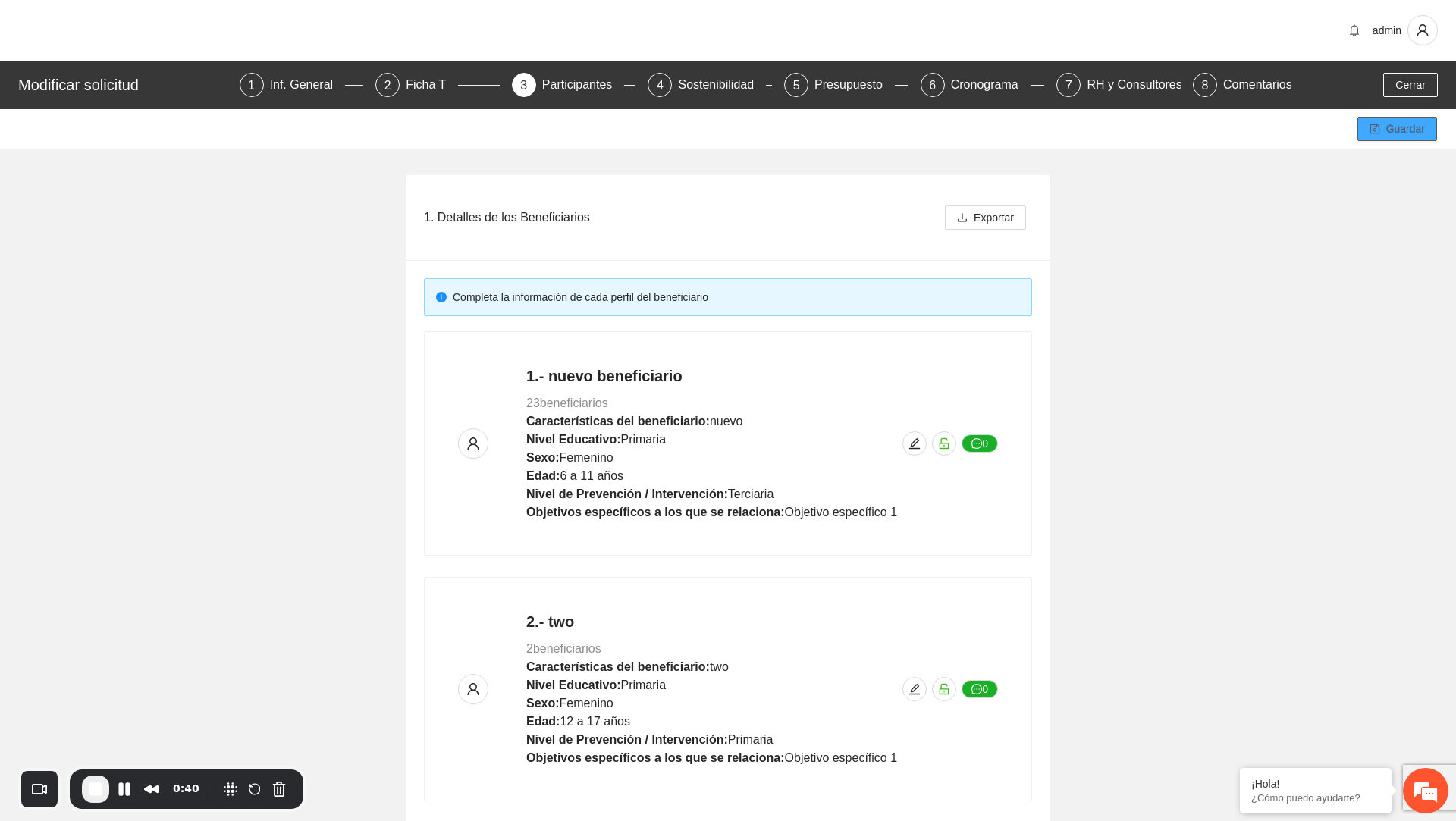
scroll to position [1020, 0]
click at [98, 794] on span "End Recording" at bounding box center [96, 790] width 18 height 18
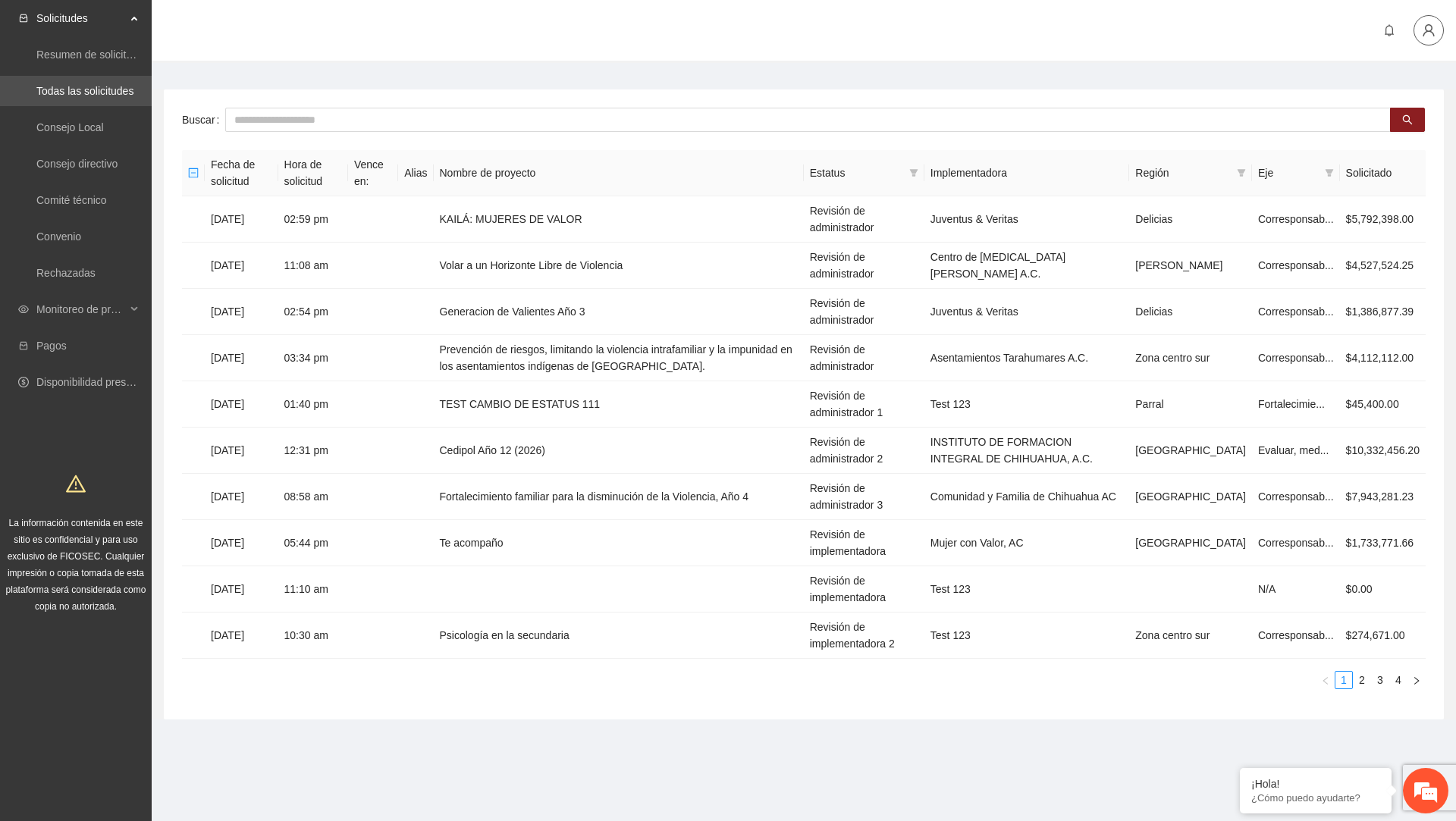
click at [1435, 43] on button "button" at bounding box center [1429, 30] width 31 height 31
click at [1405, 79] on span "Cerrar sesión" at bounding box center [1386, 88] width 96 height 17
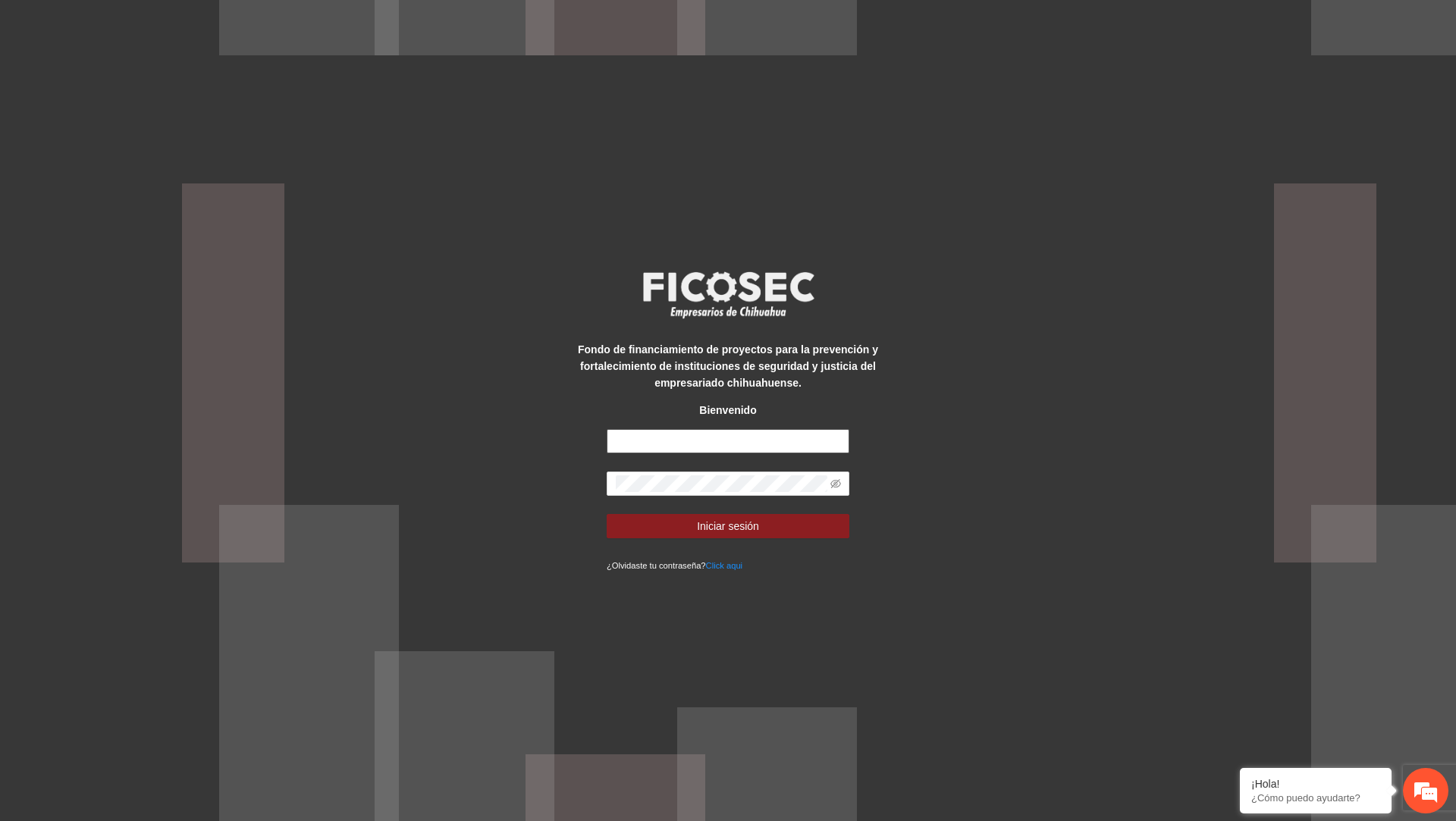
click at [776, 439] on input "text" at bounding box center [728, 441] width 243 height 24
paste input "**********"
type input "**********"
click at [607, 514] on button "Iniciar sesión" at bounding box center [728, 525] width 243 height 24
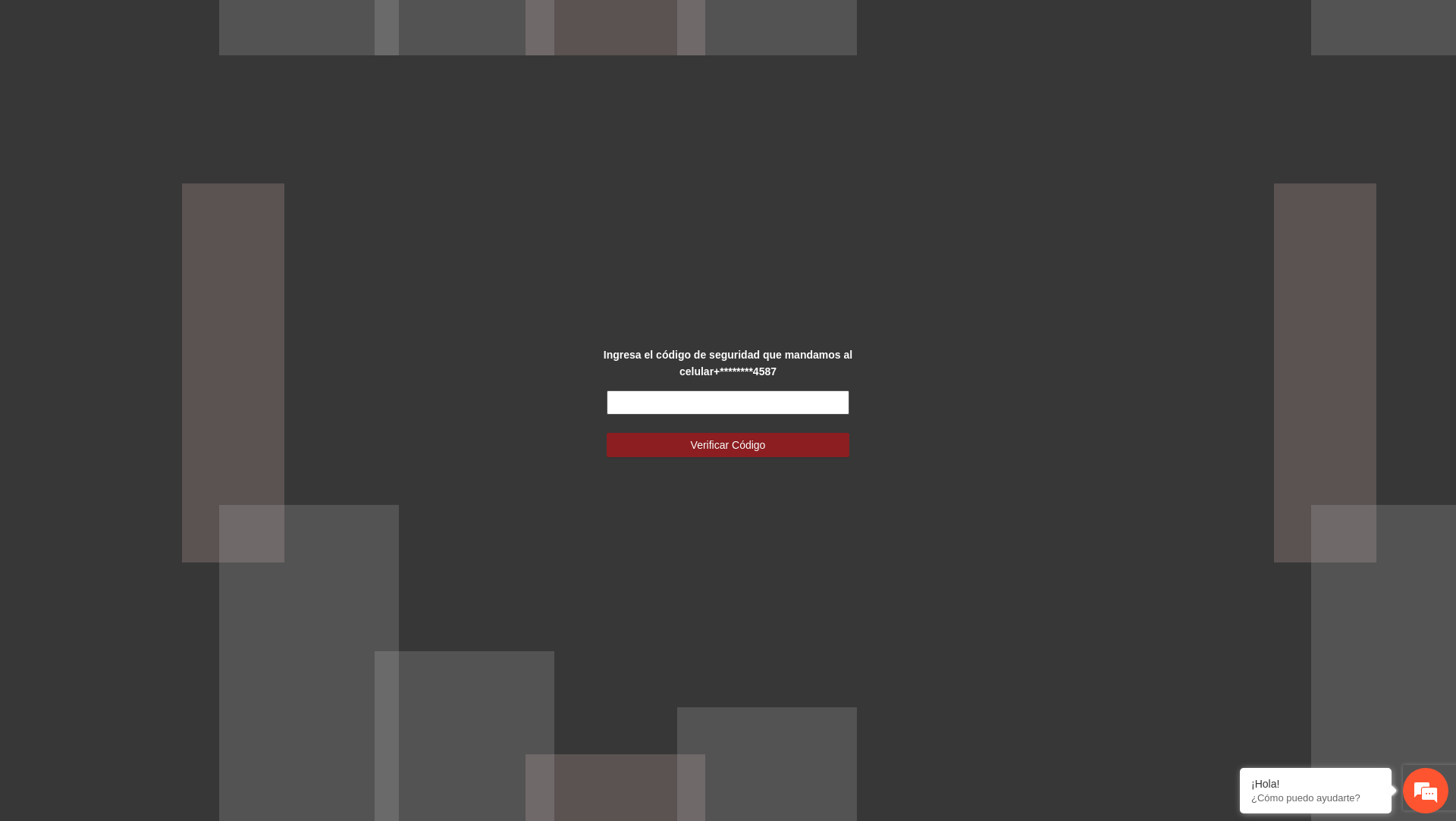
click at [695, 395] on input "text" at bounding box center [728, 402] width 243 height 24
type input "******"
click at [607, 433] on button "Verificar Código" at bounding box center [728, 444] width 243 height 24
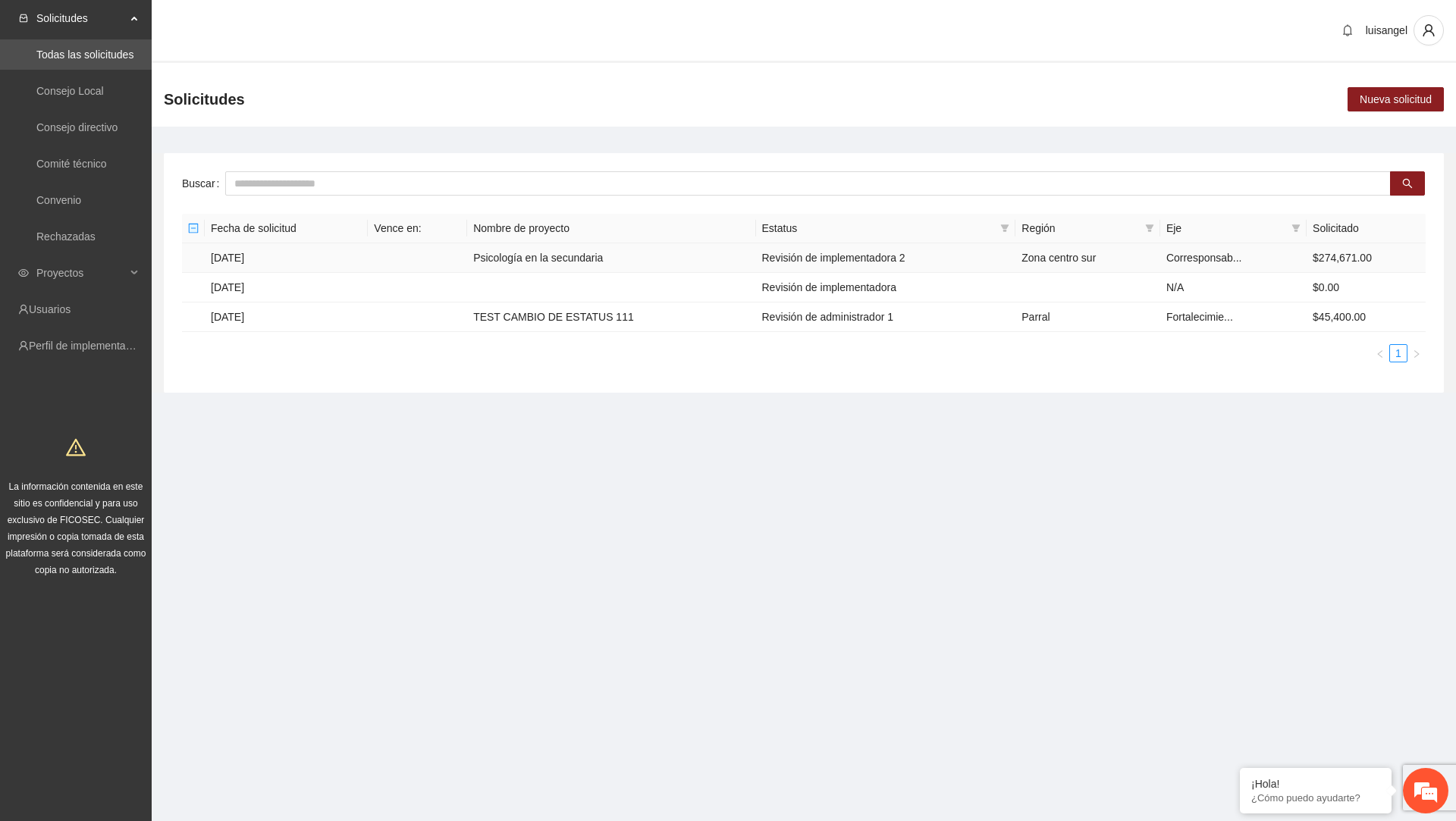
click at [626, 258] on td "Psicología en la secundaria" at bounding box center [611, 259] width 288 height 30
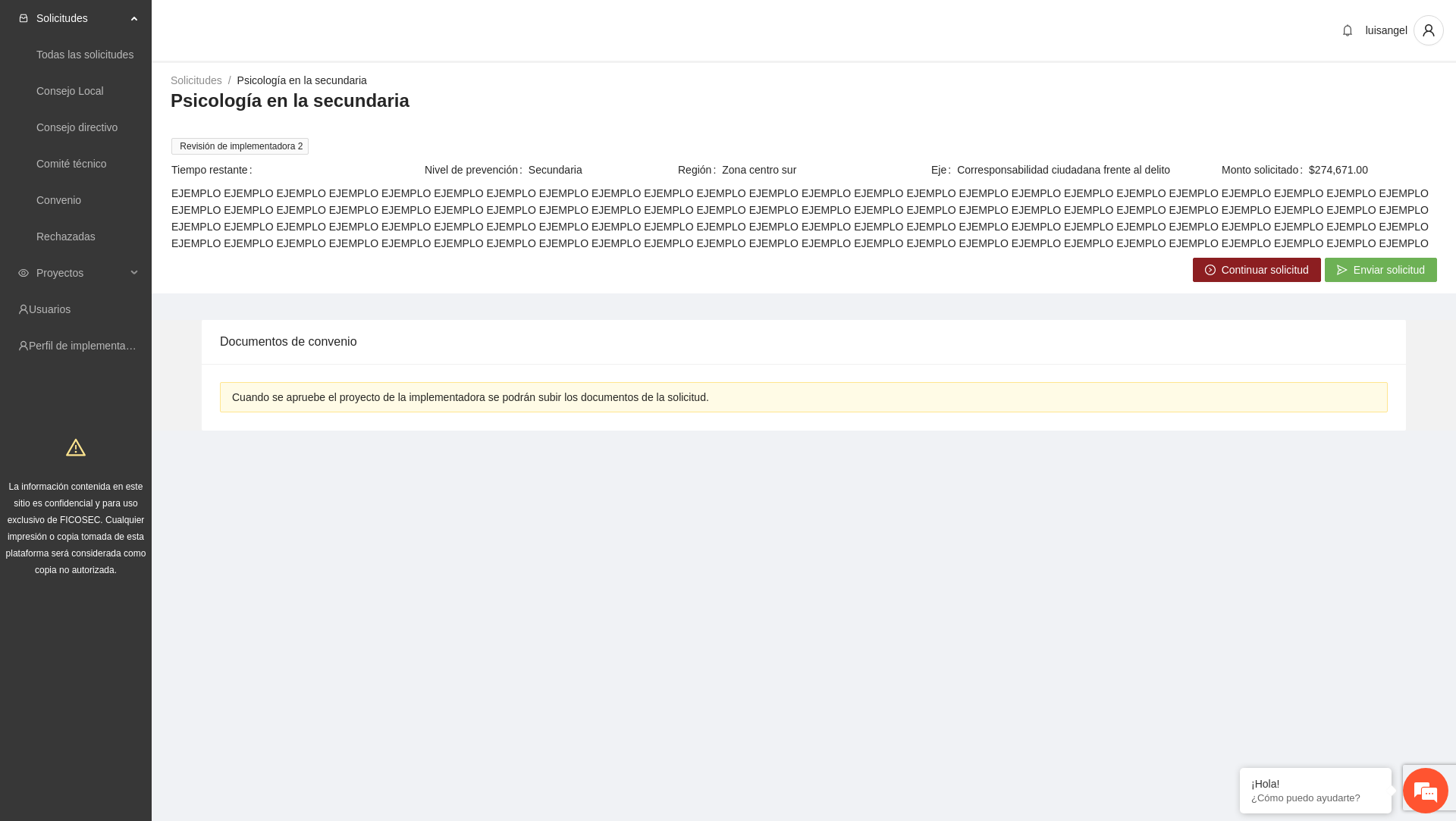
click at [1236, 263] on span "Continuar solicitud" at bounding box center [1266, 270] width 88 height 17
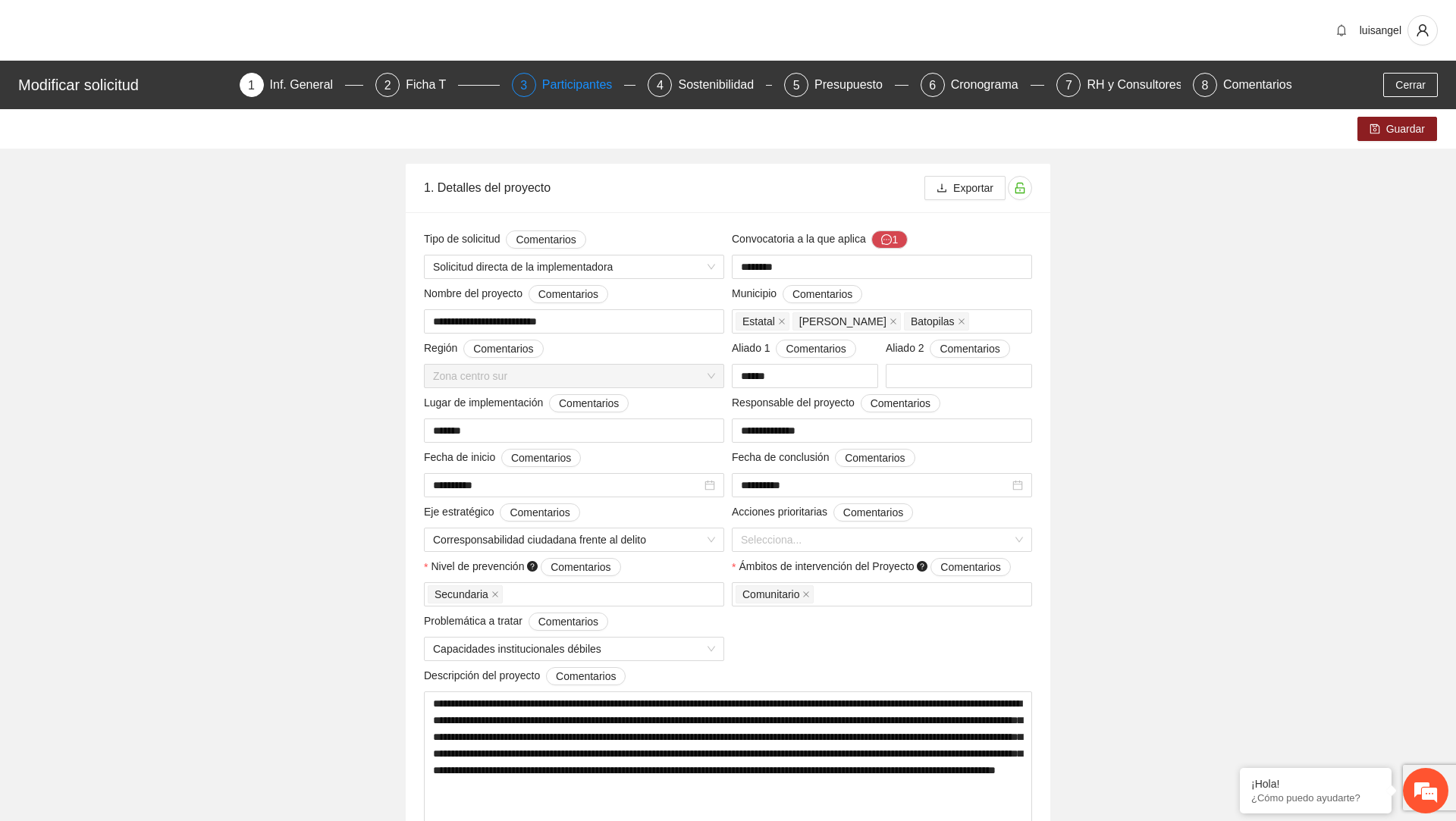
click at [583, 93] on div "Participantes" at bounding box center [583, 84] width 83 height 24
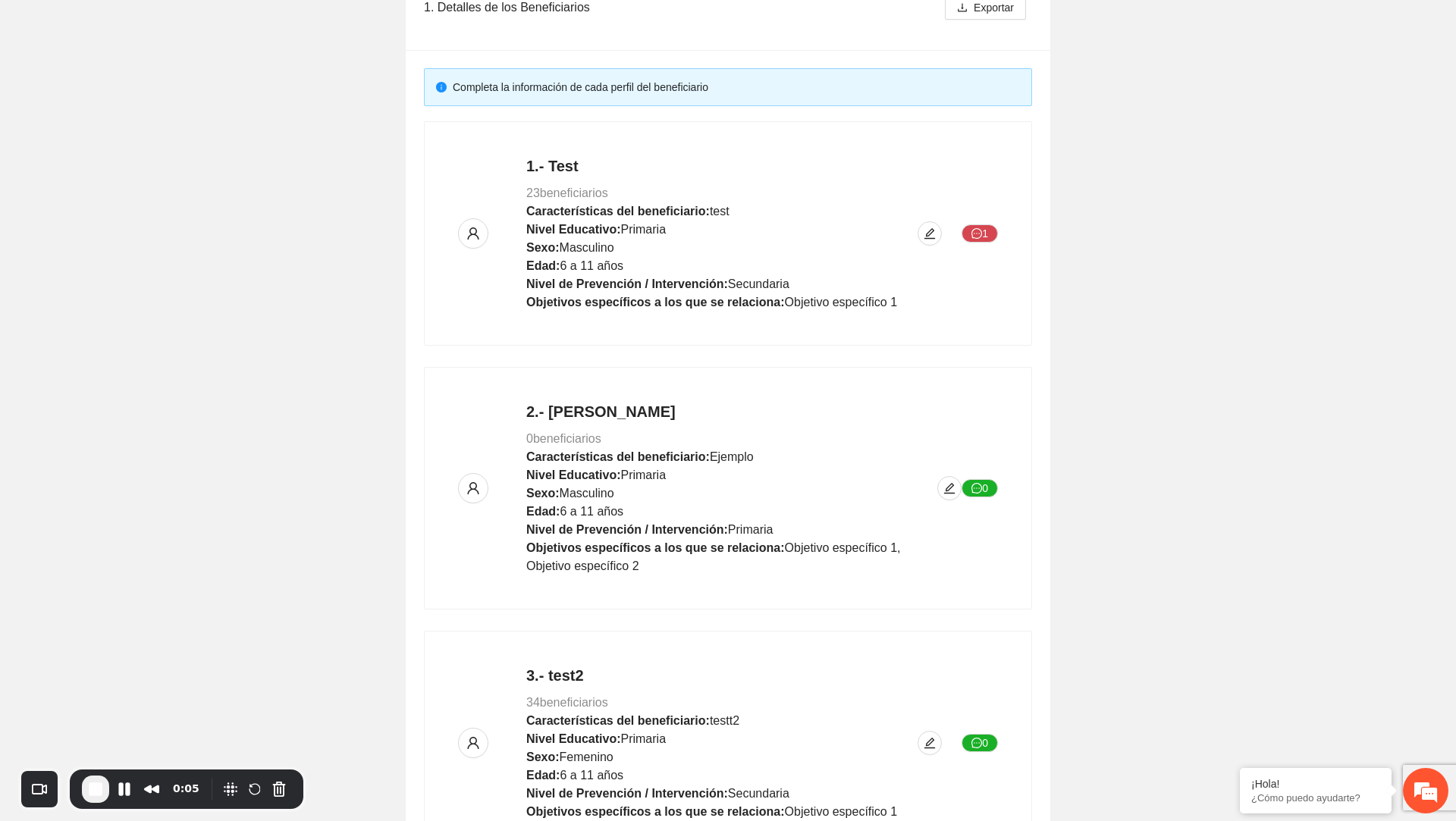
scroll to position [352, 0]
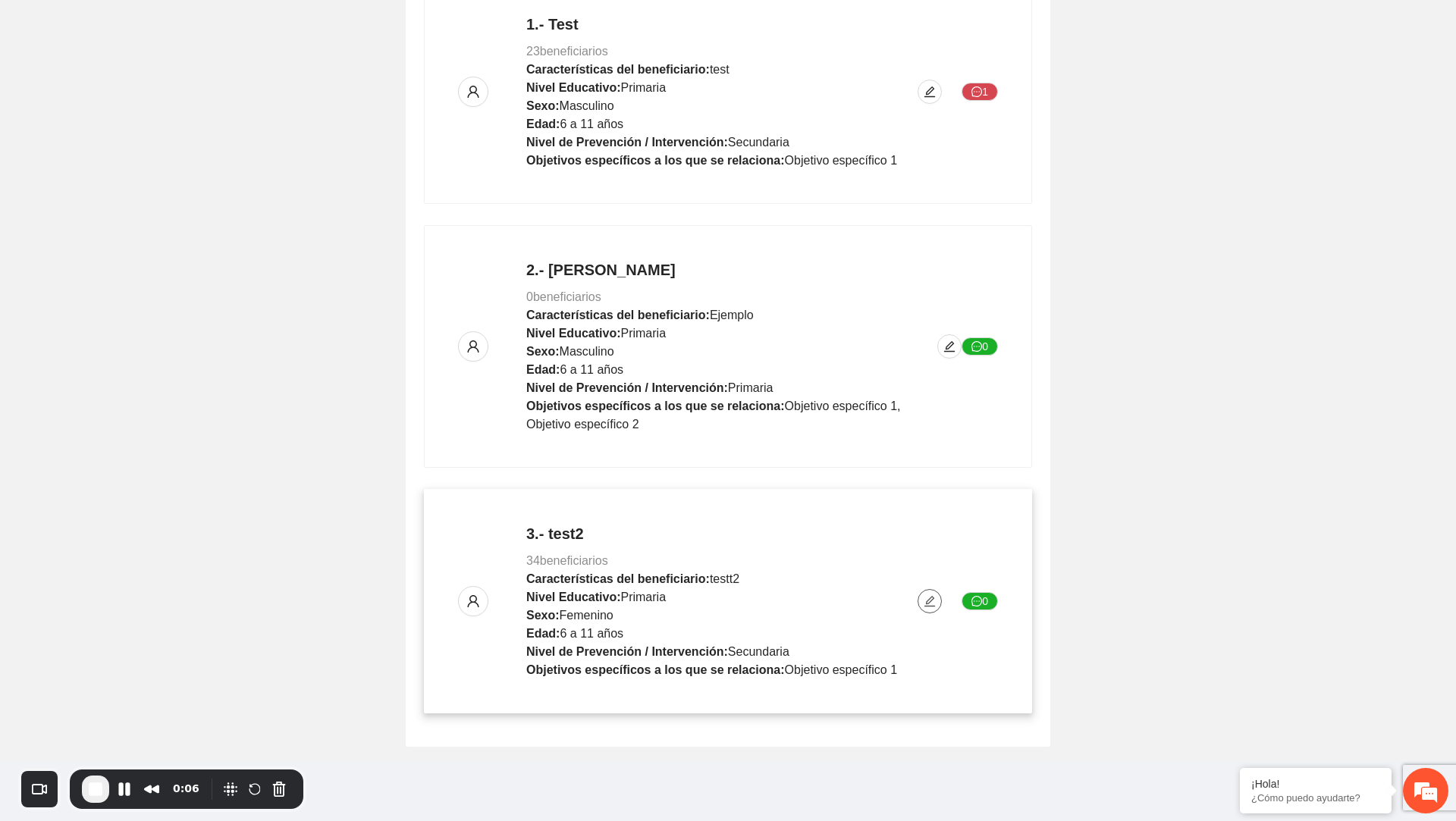
click at [925, 603] on icon "edit" at bounding box center [930, 601] width 12 height 12
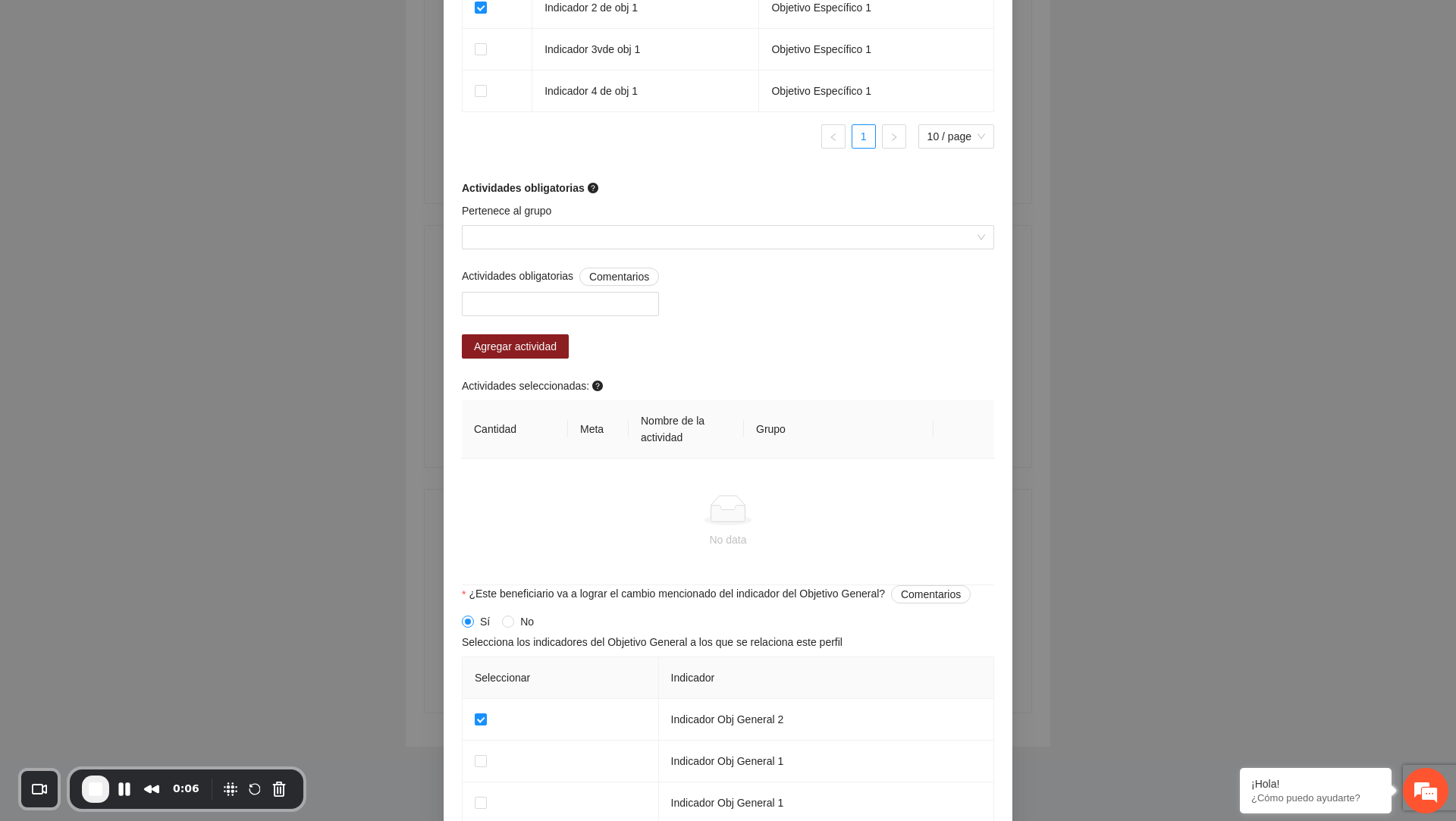
scroll to position [1230, 0]
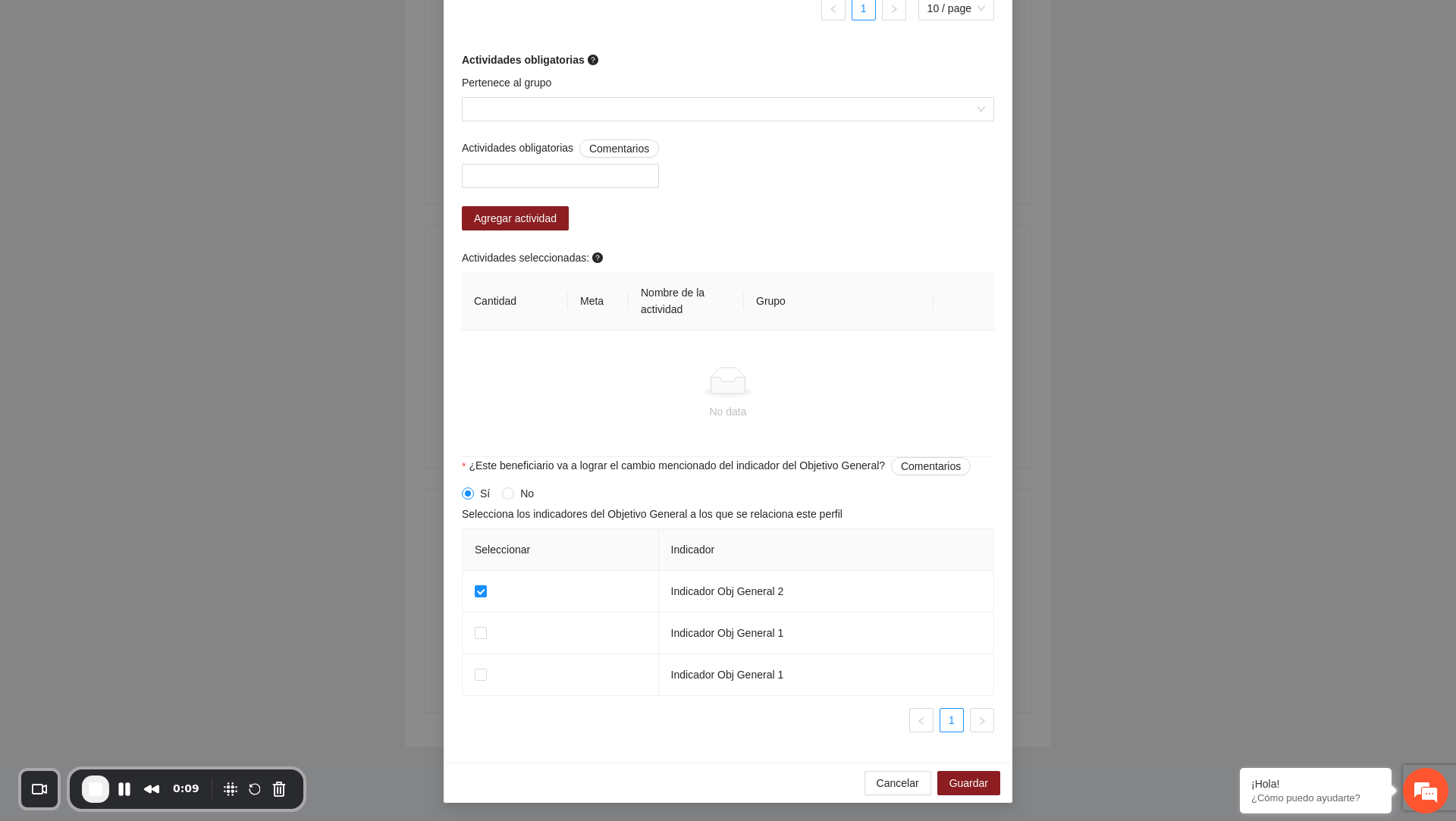
click at [572, 125] on div "Pertenece al grupo" at bounding box center [728, 107] width 540 height 65
click at [574, 118] on input "Pertenece al grupo" at bounding box center [722, 109] width 503 height 23
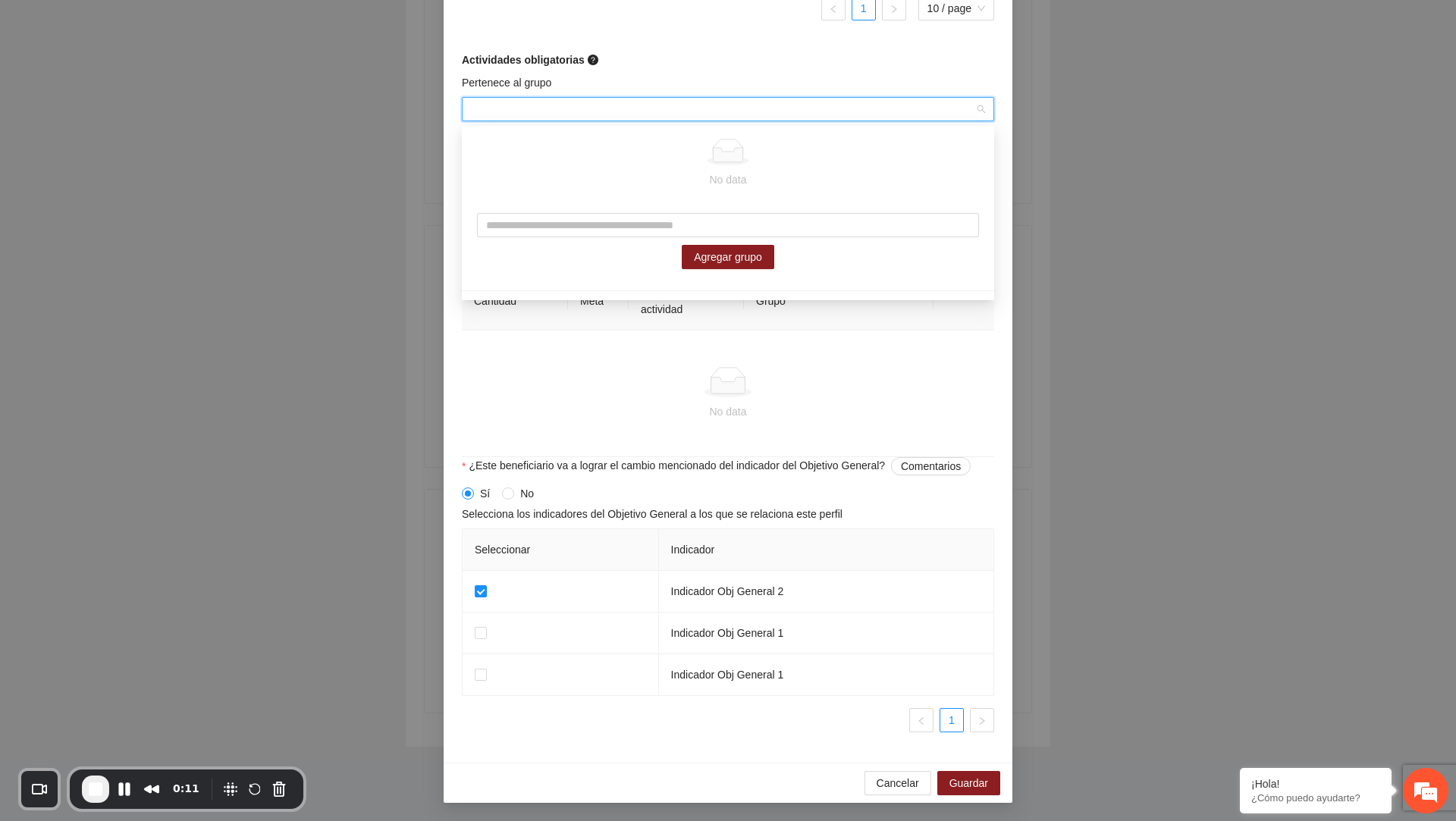
click at [596, 379] on div at bounding box center [728, 382] width 508 height 31
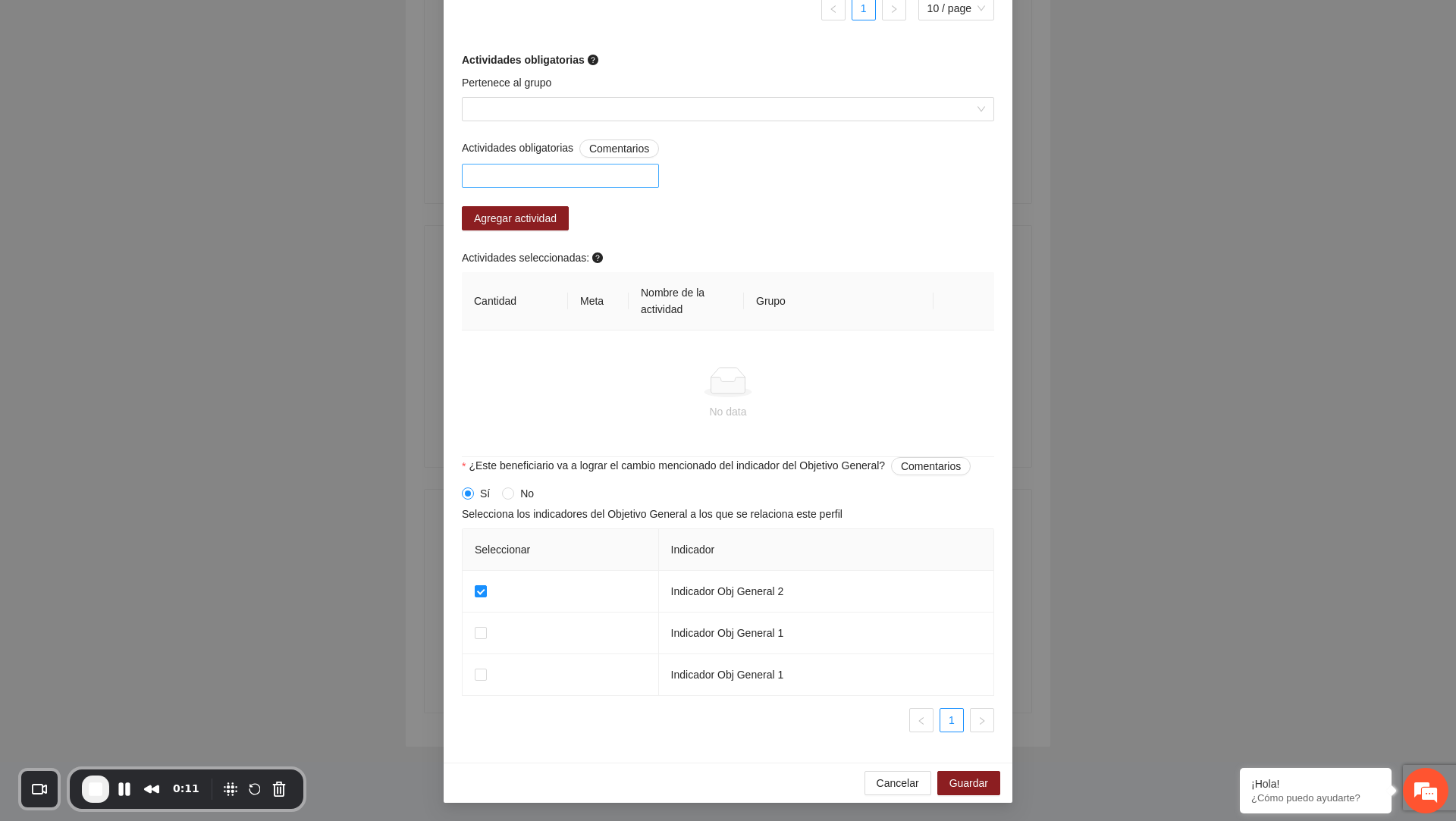
click at [587, 185] on div at bounding box center [560, 176] width 189 height 18
click at [571, 110] on input "Pertenece al grupo" at bounding box center [722, 109] width 503 height 23
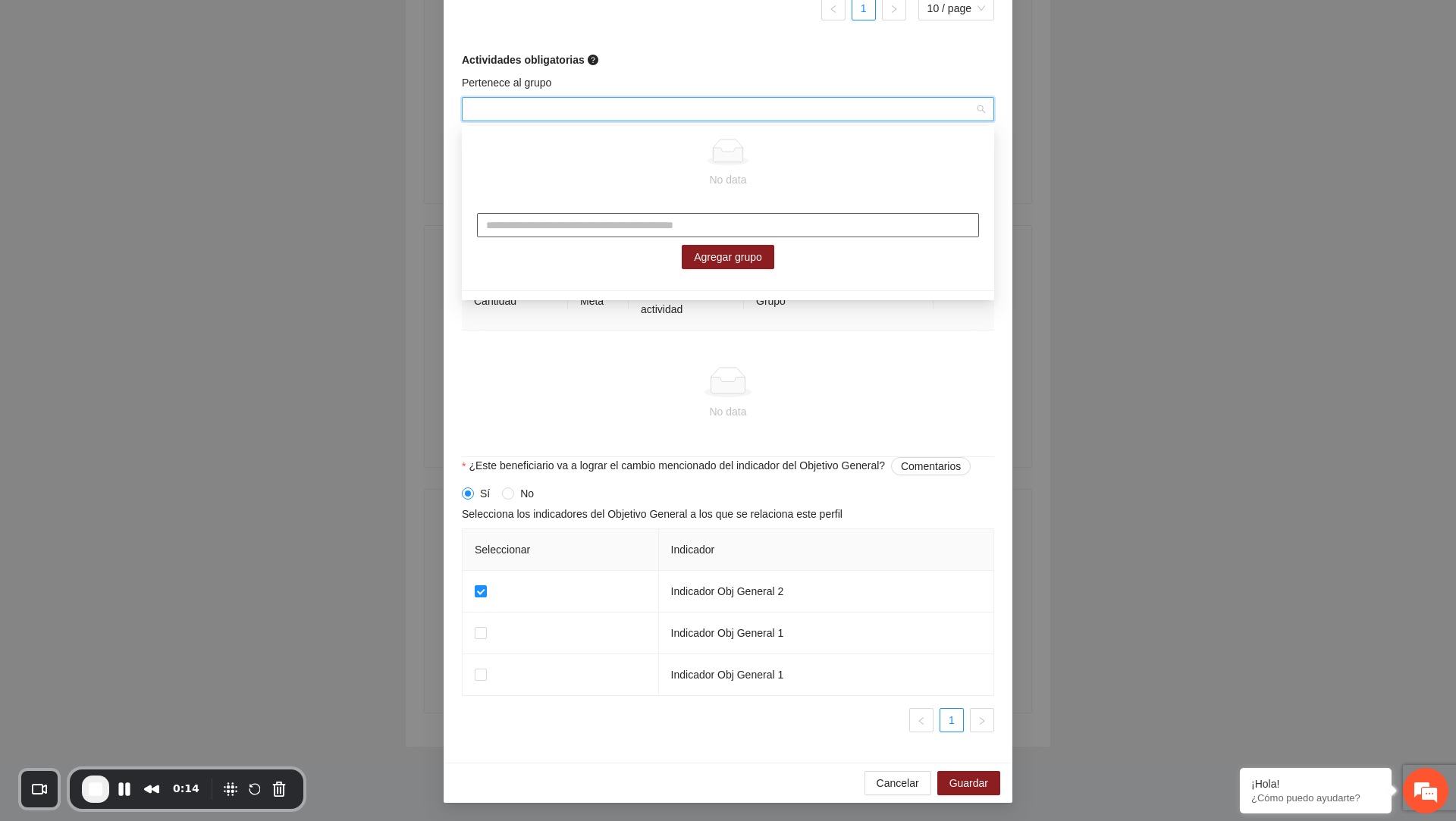
click at [578, 228] on input "text" at bounding box center [728, 225] width 502 height 24
type input "**********"
click at [696, 246] on button "Agregar grupo" at bounding box center [728, 256] width 93 height 24
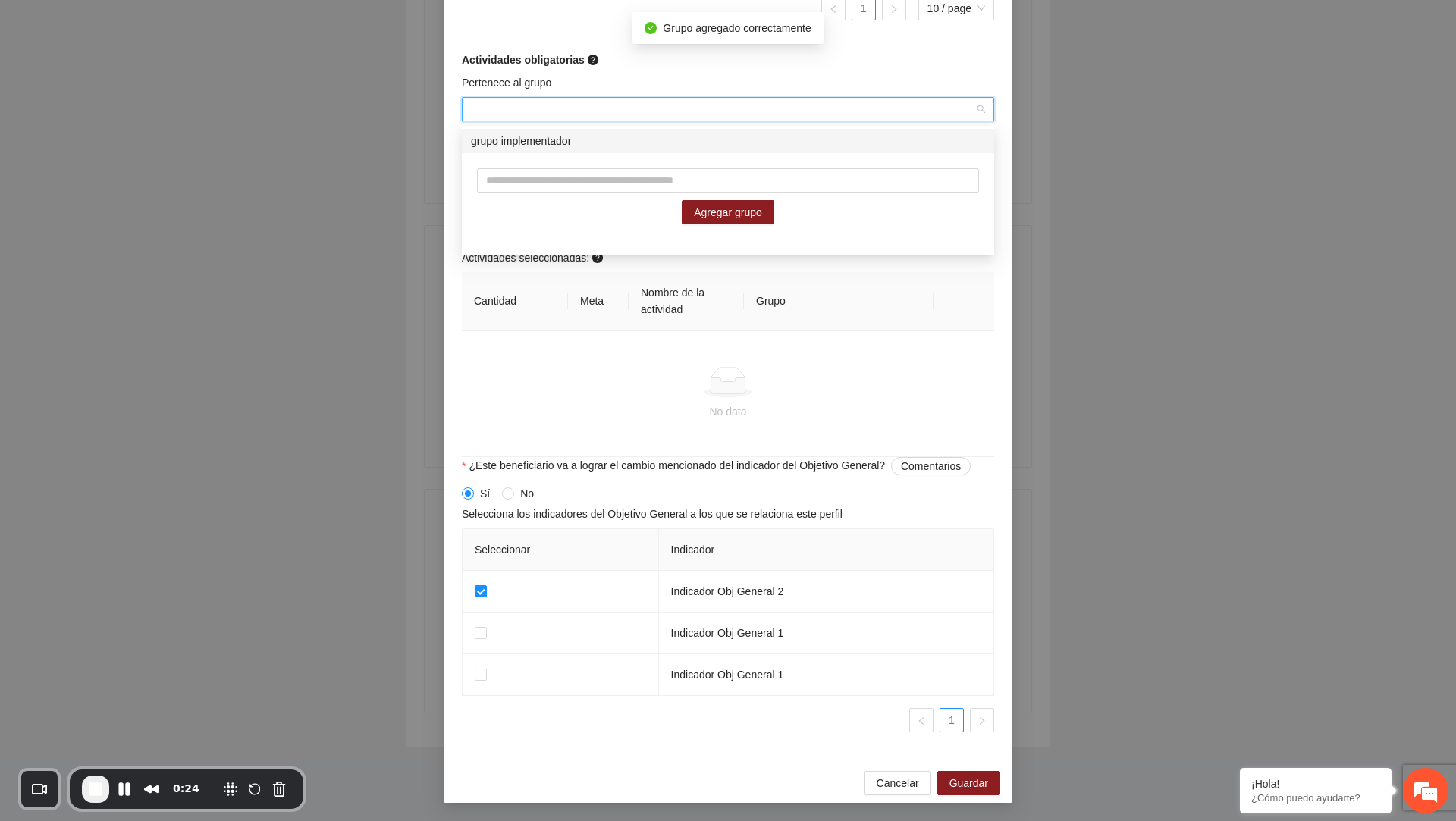
click at [748, 105] on input "Pertenece al grupo" at bounding box center [722, 109] width 503 height 23
click at [630, 143] on div "grupo implementador" at bounding box center [728, 141] width 514 height 17
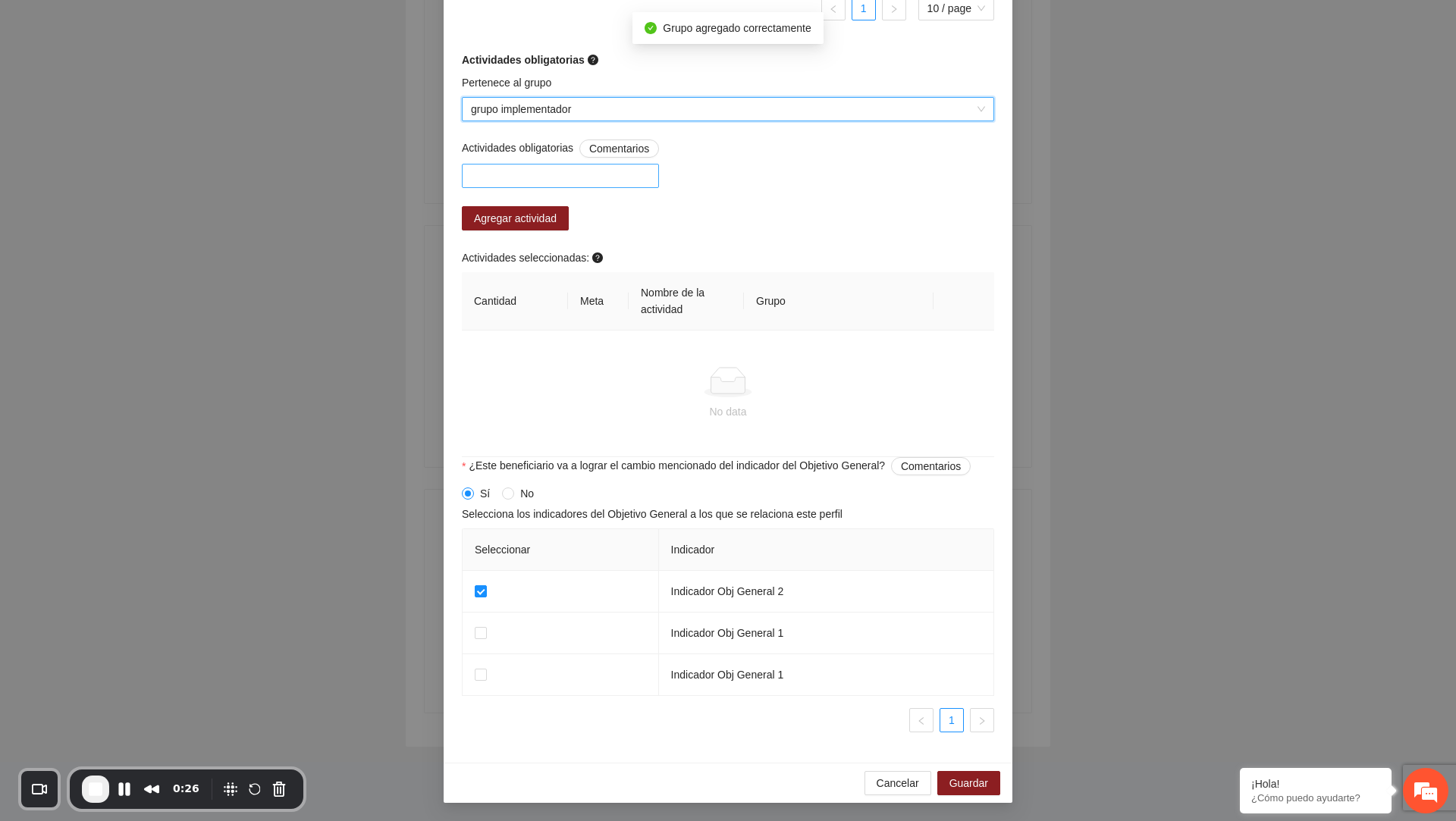
click at [546, 178] on div at bounding box center [560, 176] width 189 height 18
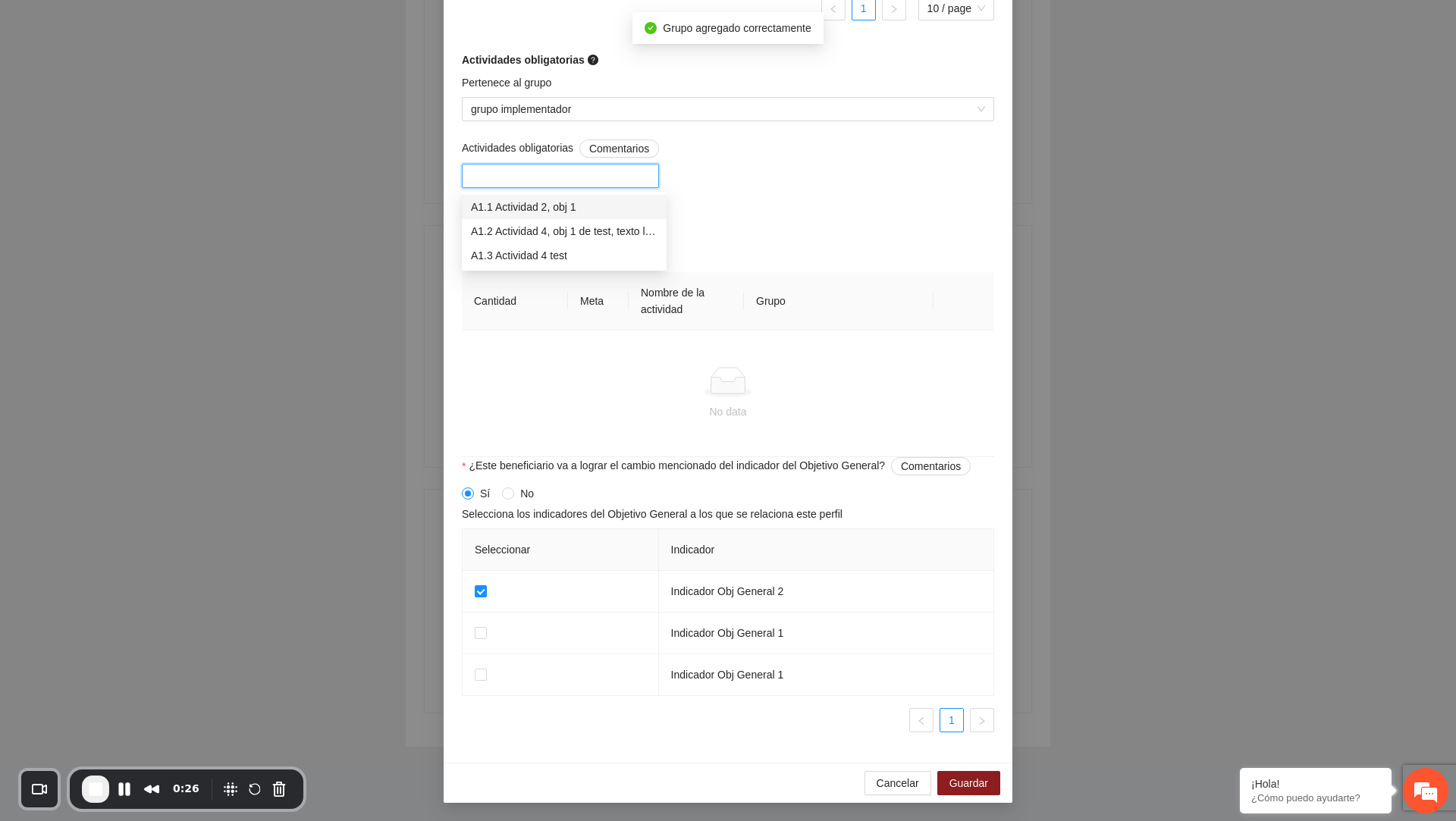
click at [541, 214] on div "A1.1 Actividad 2, obj 1" at bounding box center [564, 206] width 187 height 17
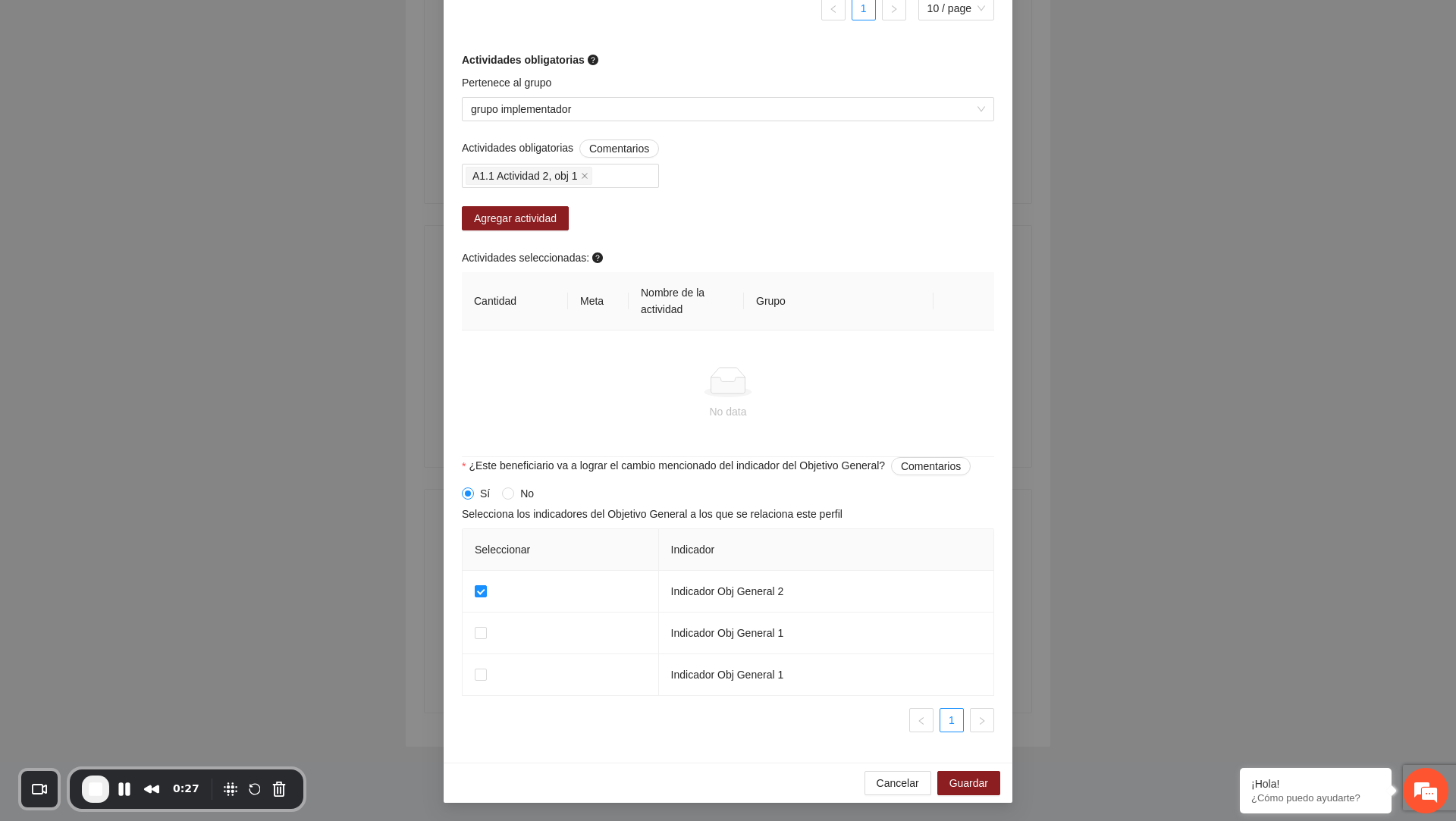
click at [755, 174] on div "Actividades obligatorias Comentarios A1.1 Actividad 2, obj 1 Agregar actividad …" at bounding box center [728, 298] width 540 height 318
click at [492, 220] on span "Agregar actividad" at bounding box center [516, 218] width 83 height 17
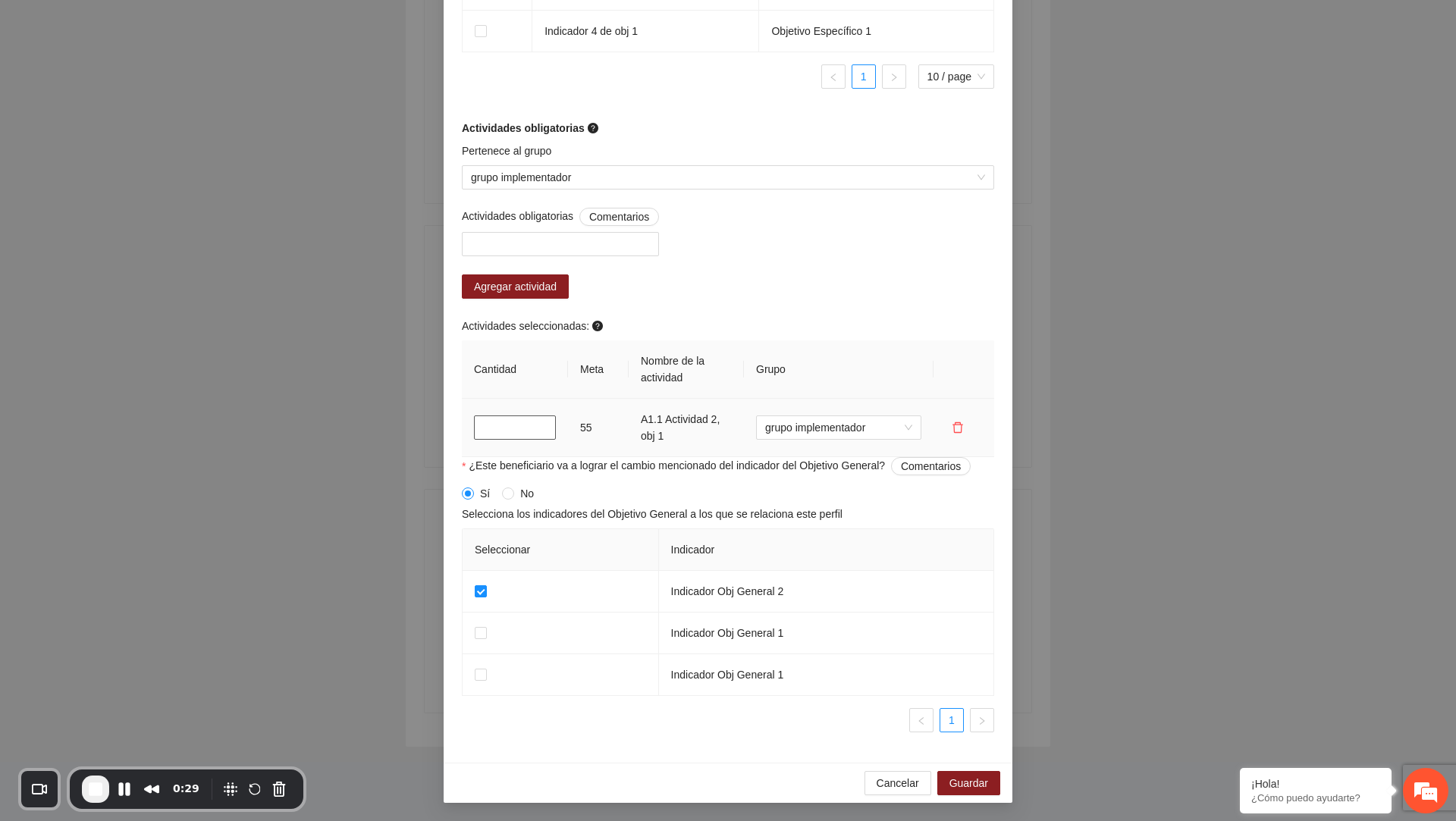
click at [485, 429] on input "*" at bounding box center [515, 427] width 82 height 24
type input "**"
click at [969, 776] on span "Guardar" at bounding box center [968, 783] width 39 height 17
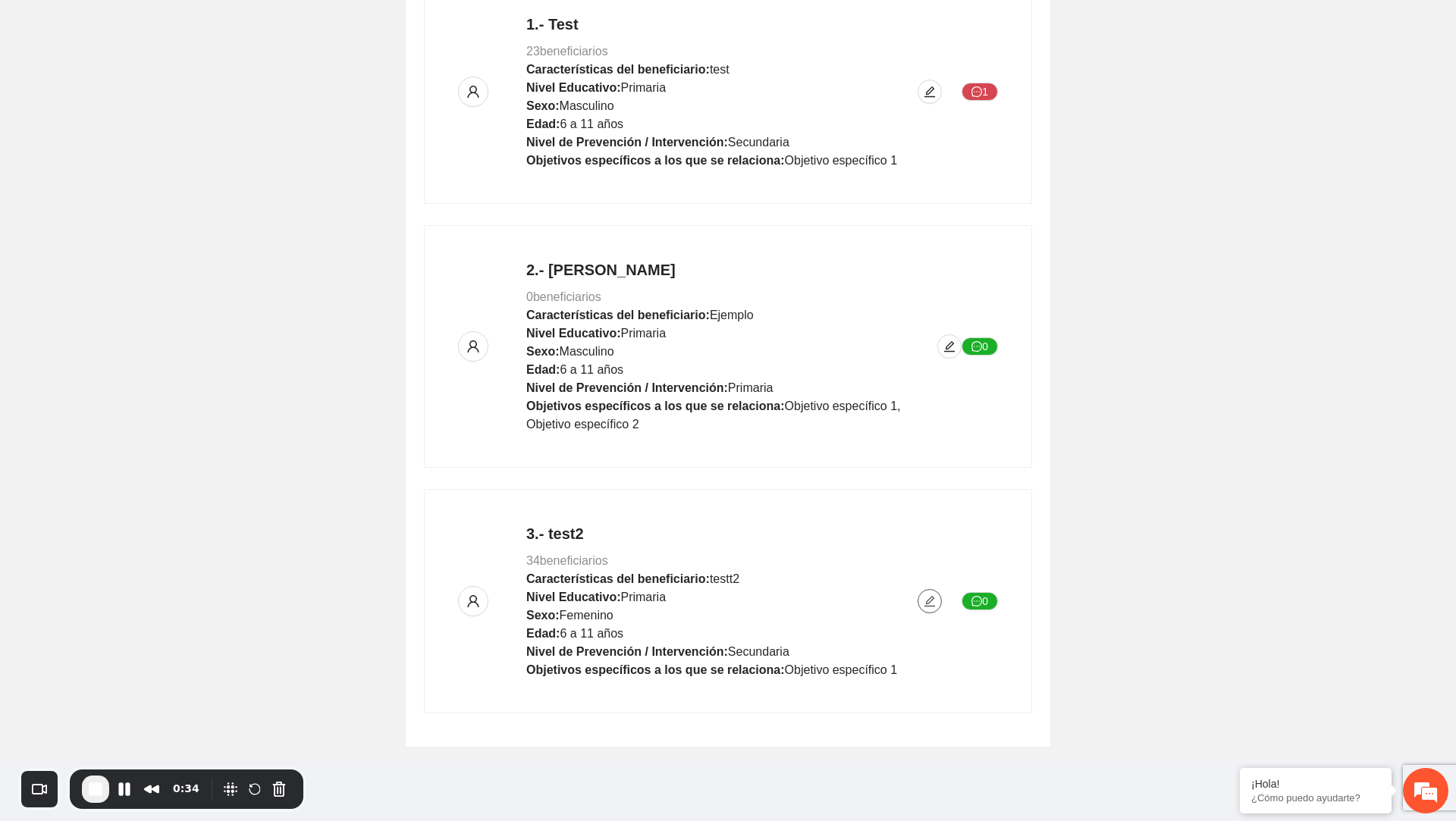
scroll to position [0, 0]
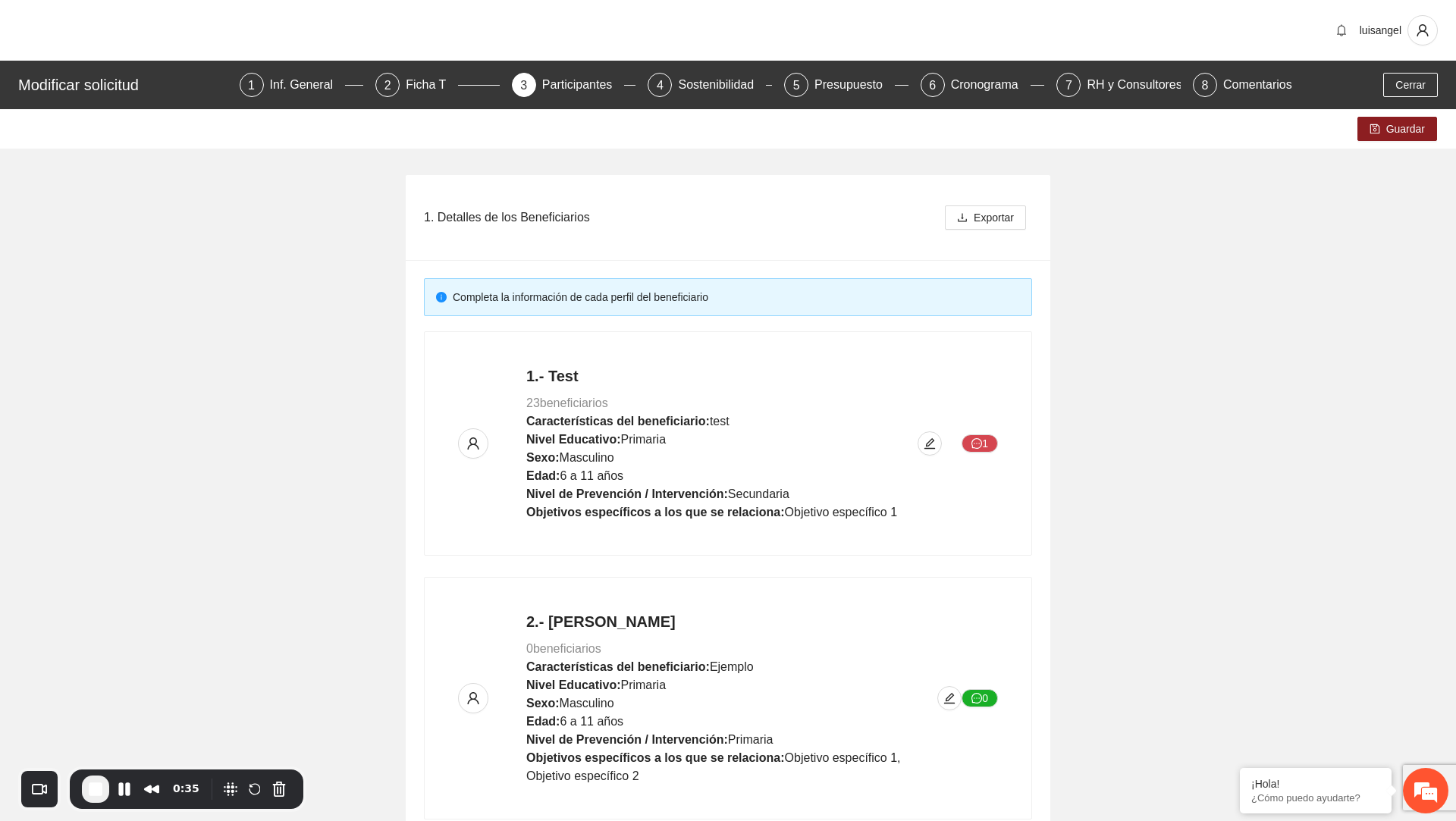
click at [1401, 115] on div "Guardar" at bounding box center [728, 129] width 1456 height 40
click at [1392, 130] on span "Guardar" at bounding box center [1406, 129] width 39 height 17
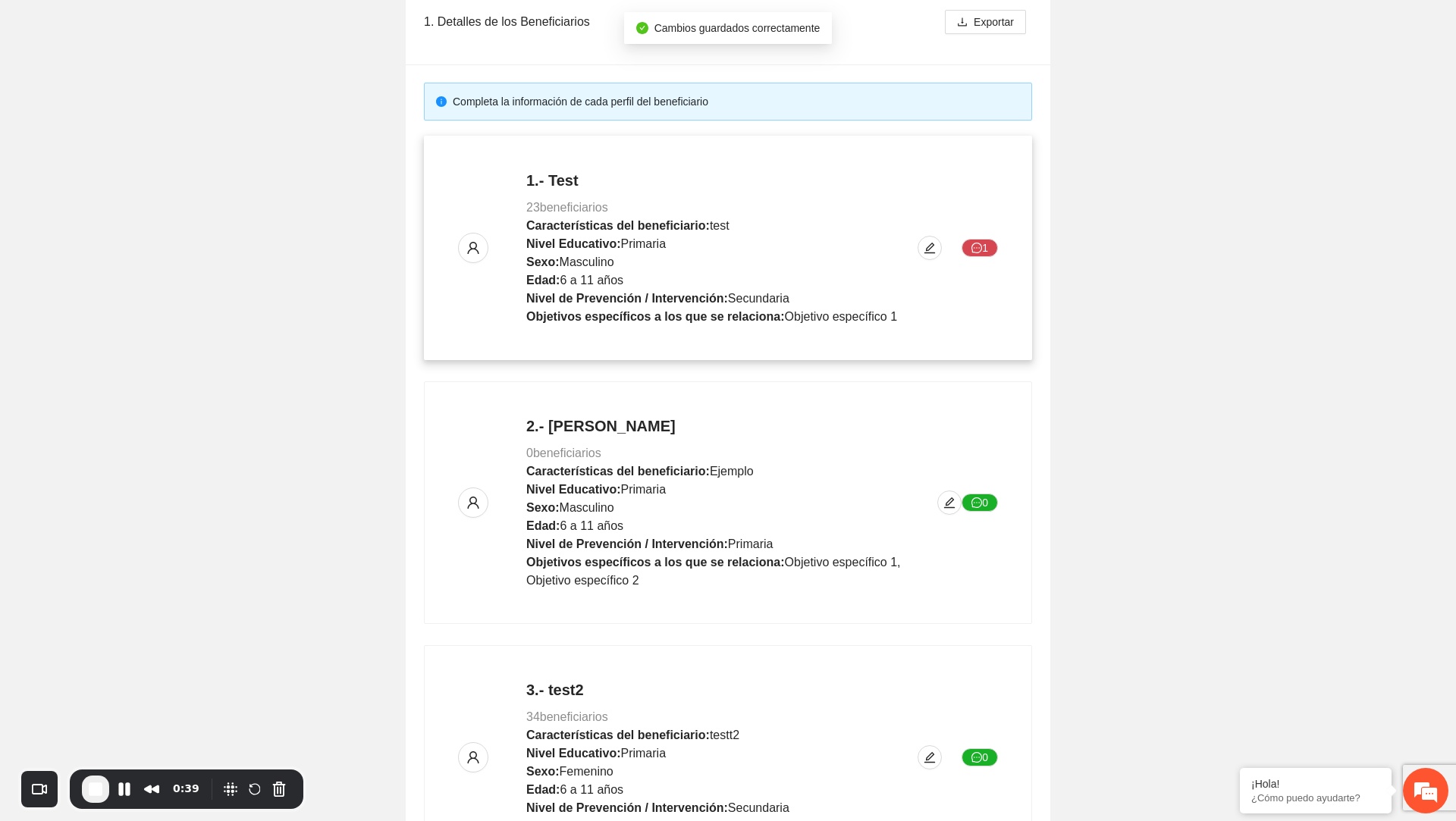
scroll to position [352, 0]
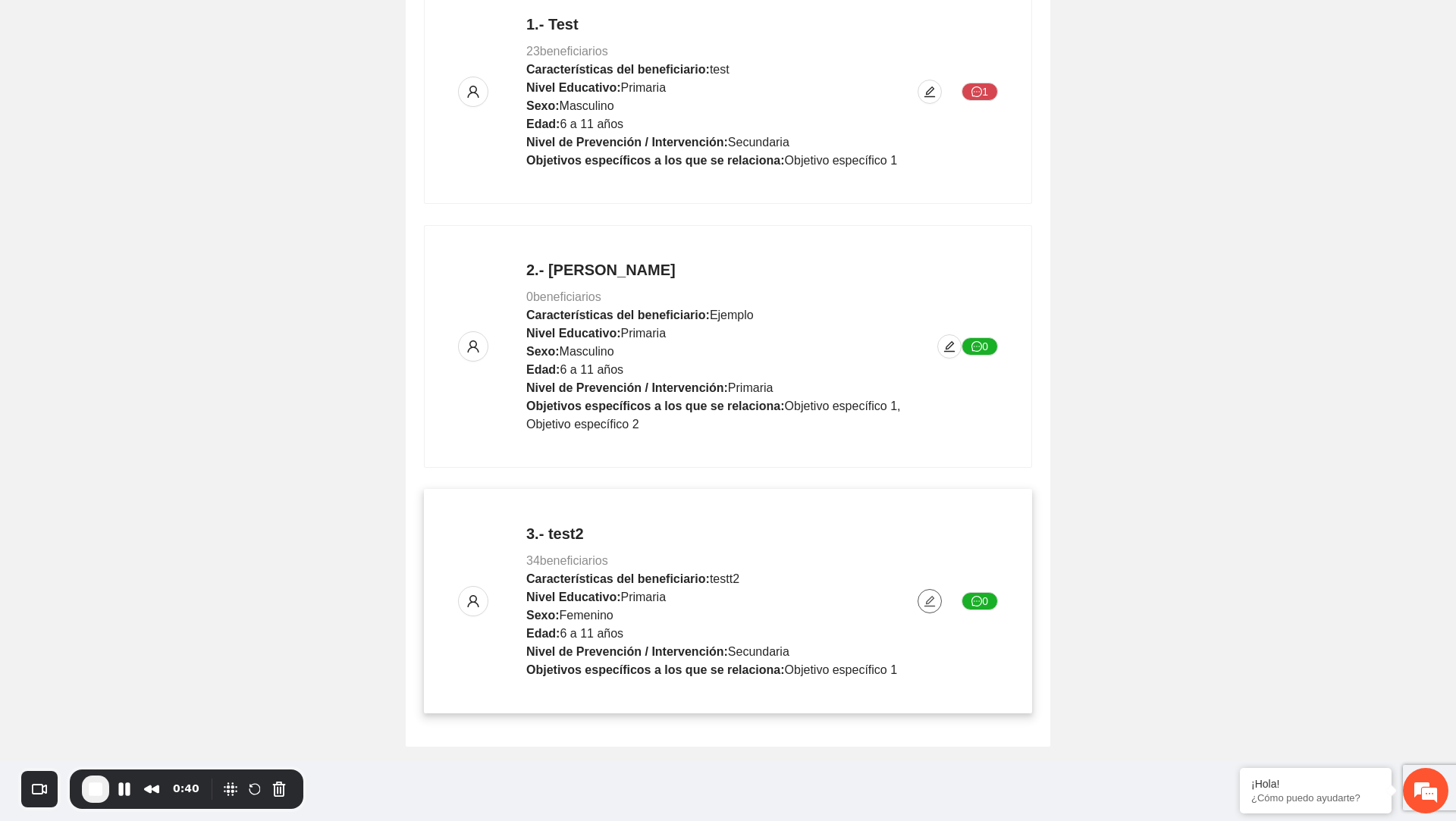
click at [928, 606] on button "button" at bounding box center [930, 600] width 24 height 24
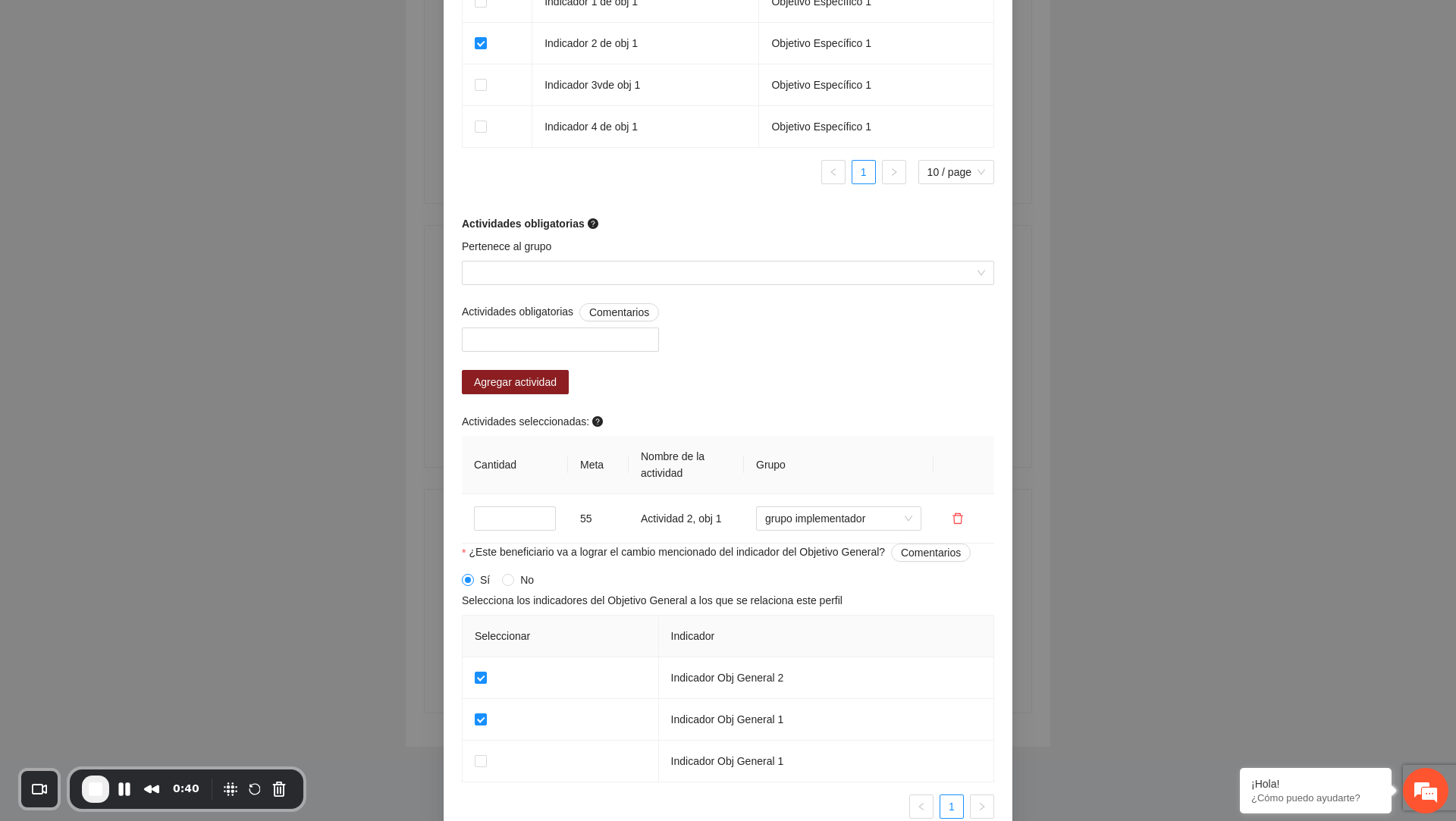
scroll to position [1152, 0]
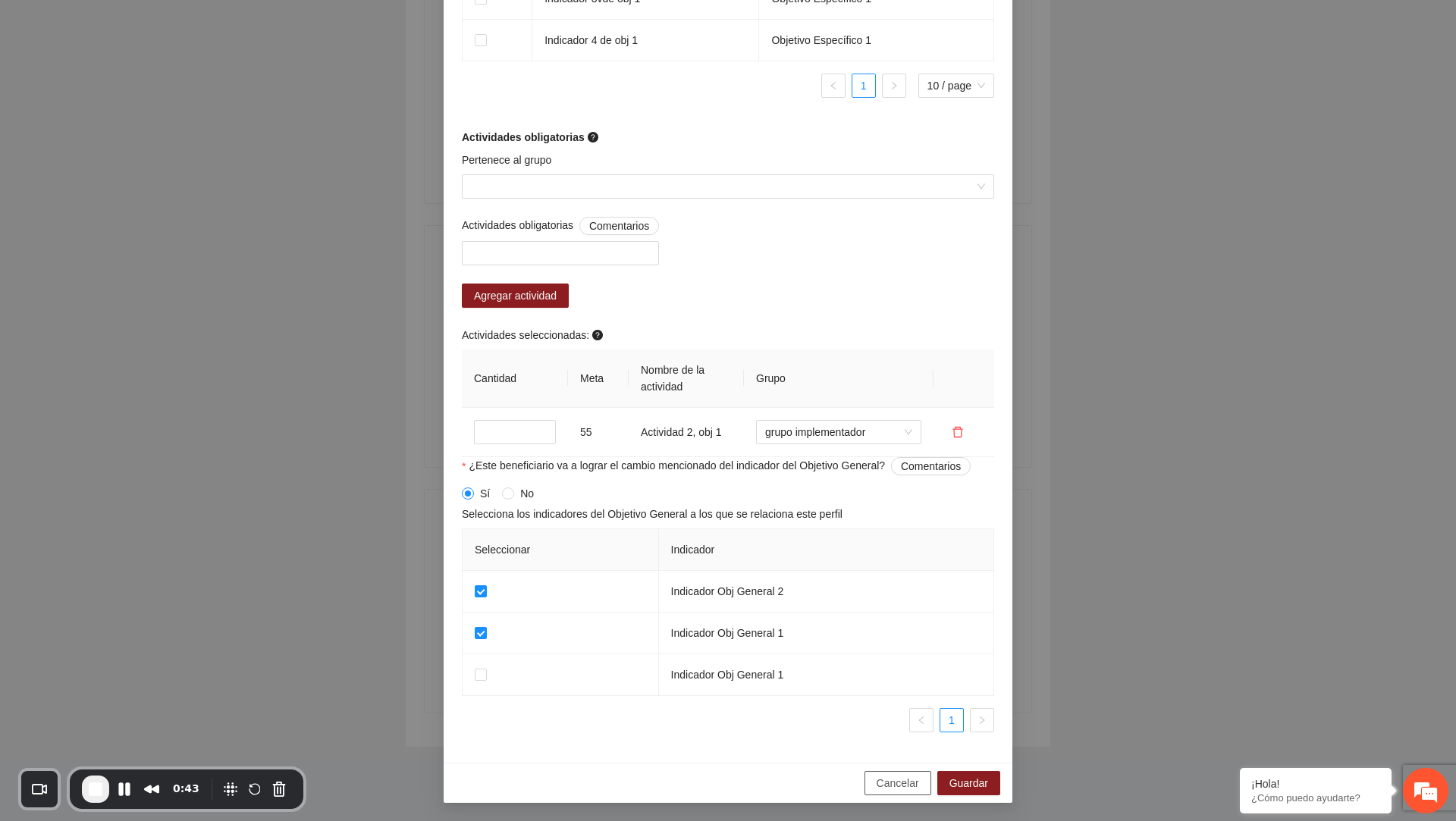
click at [883, 795] on button "Cancelar" at bounding box center [897, 783] width 67 height 24
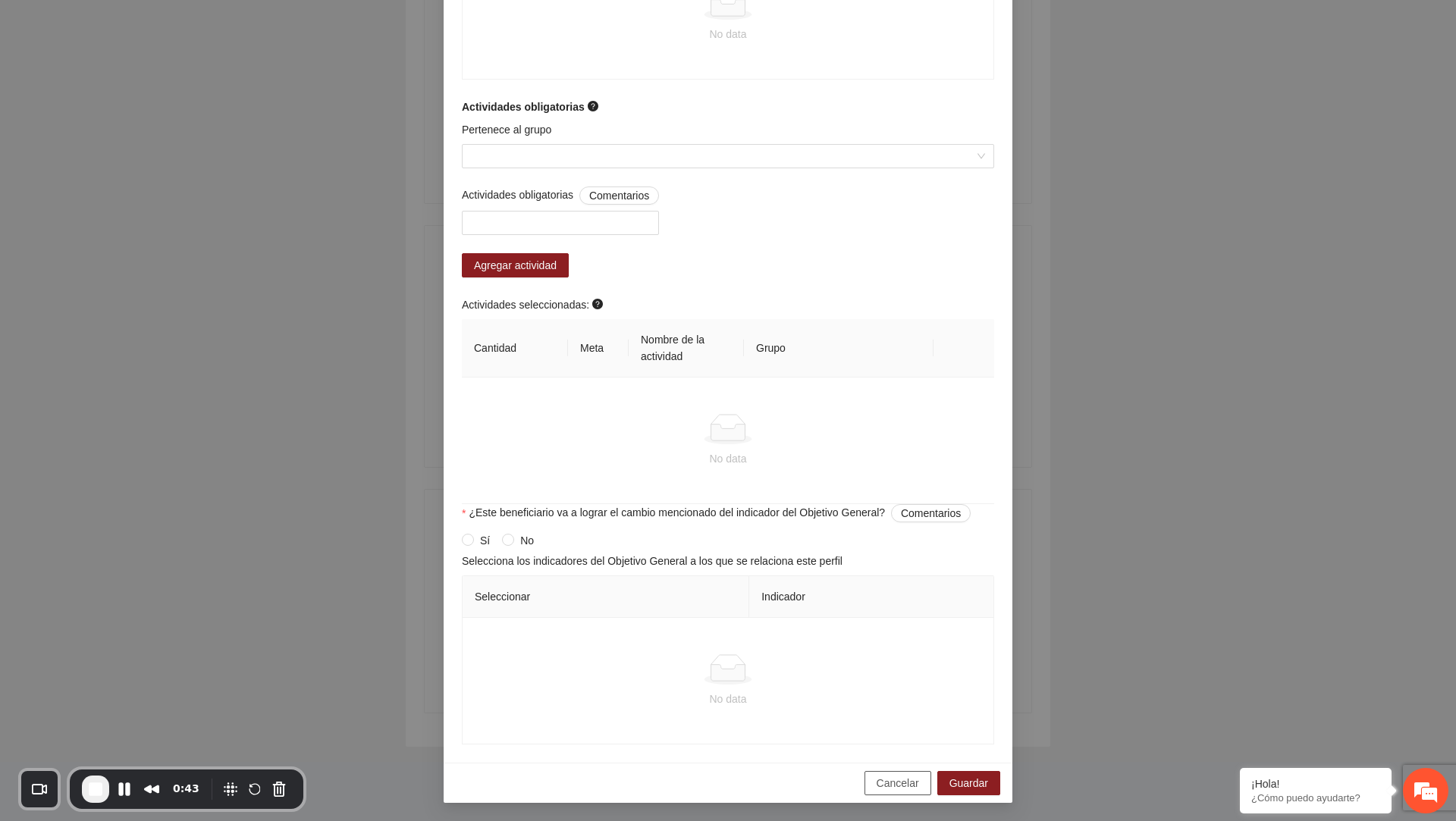
scroll to position [1020, 0]
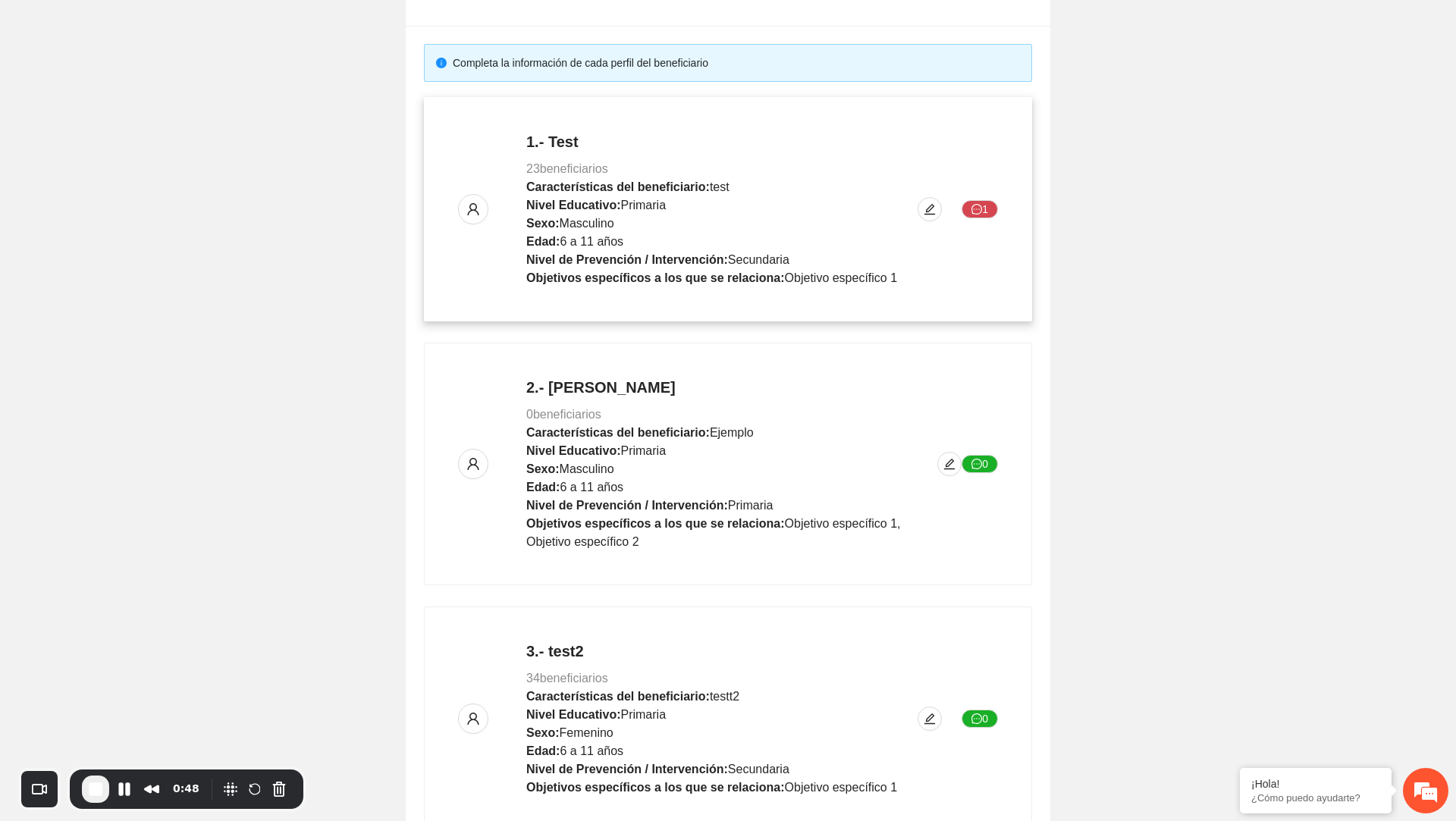
scroll to position [352, 0]
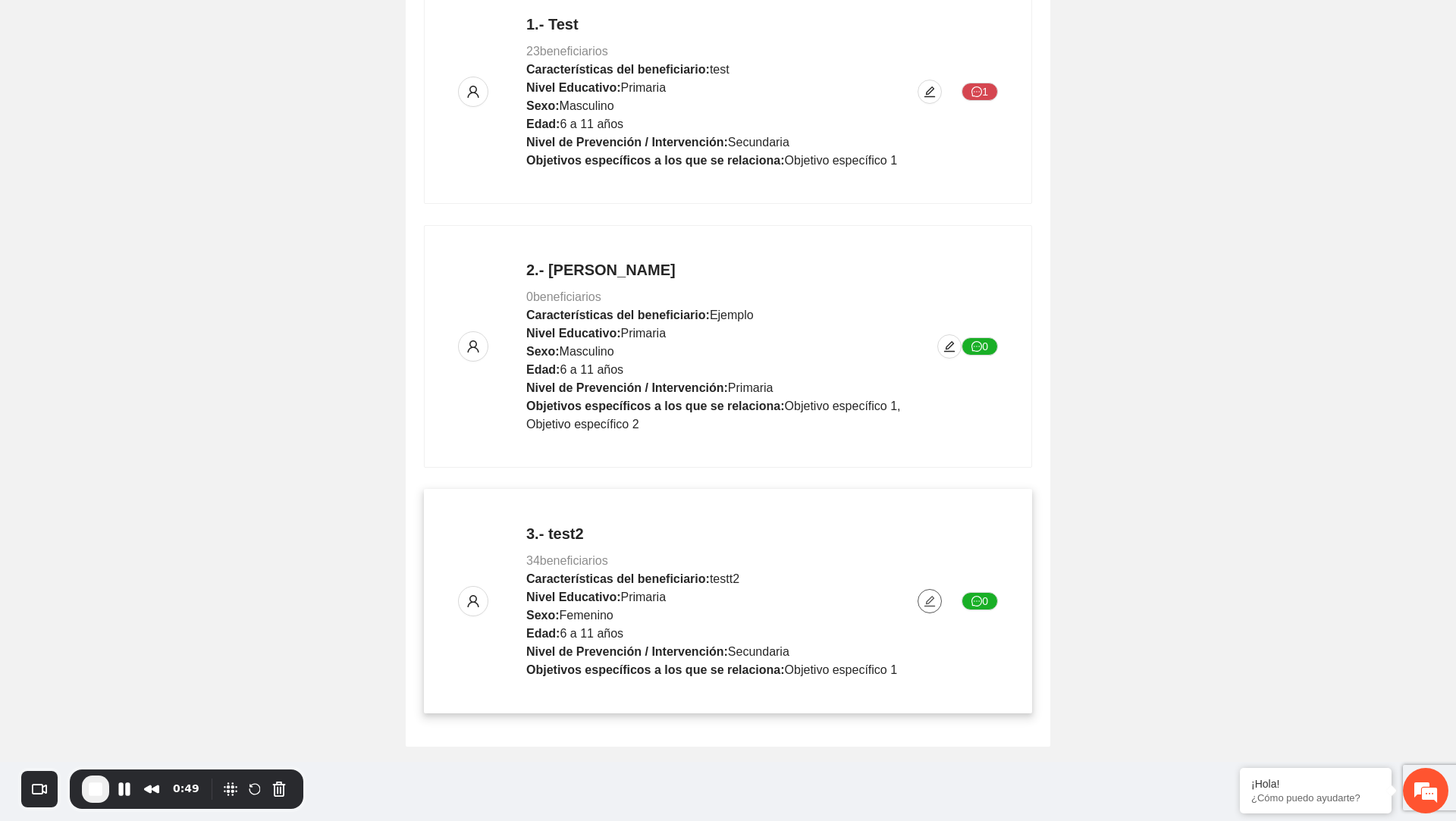
click at [926, 596] on icon "edit" at bounding box center [930, 601] width 12 height 12
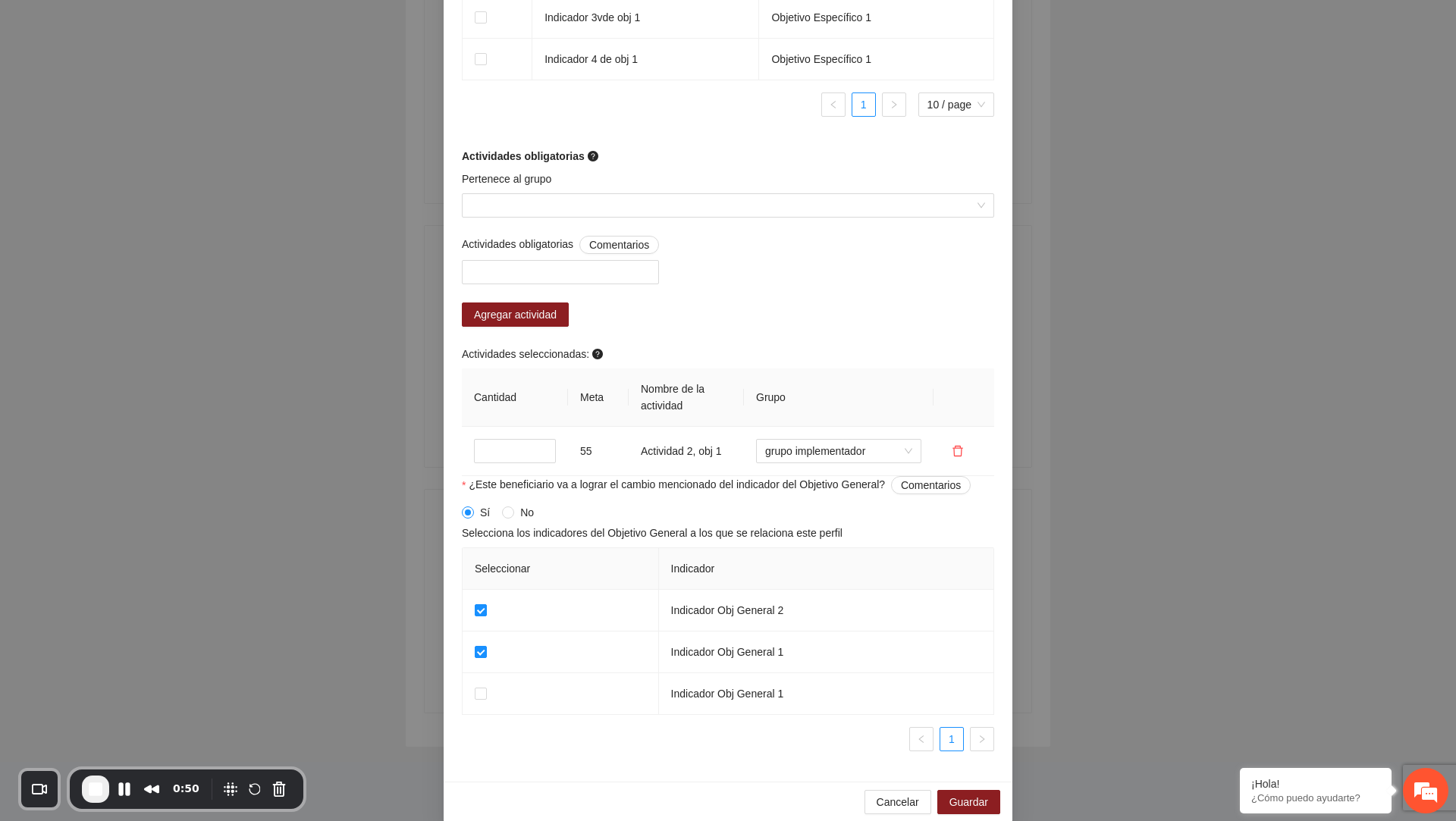
scroll to position [1152, 0]
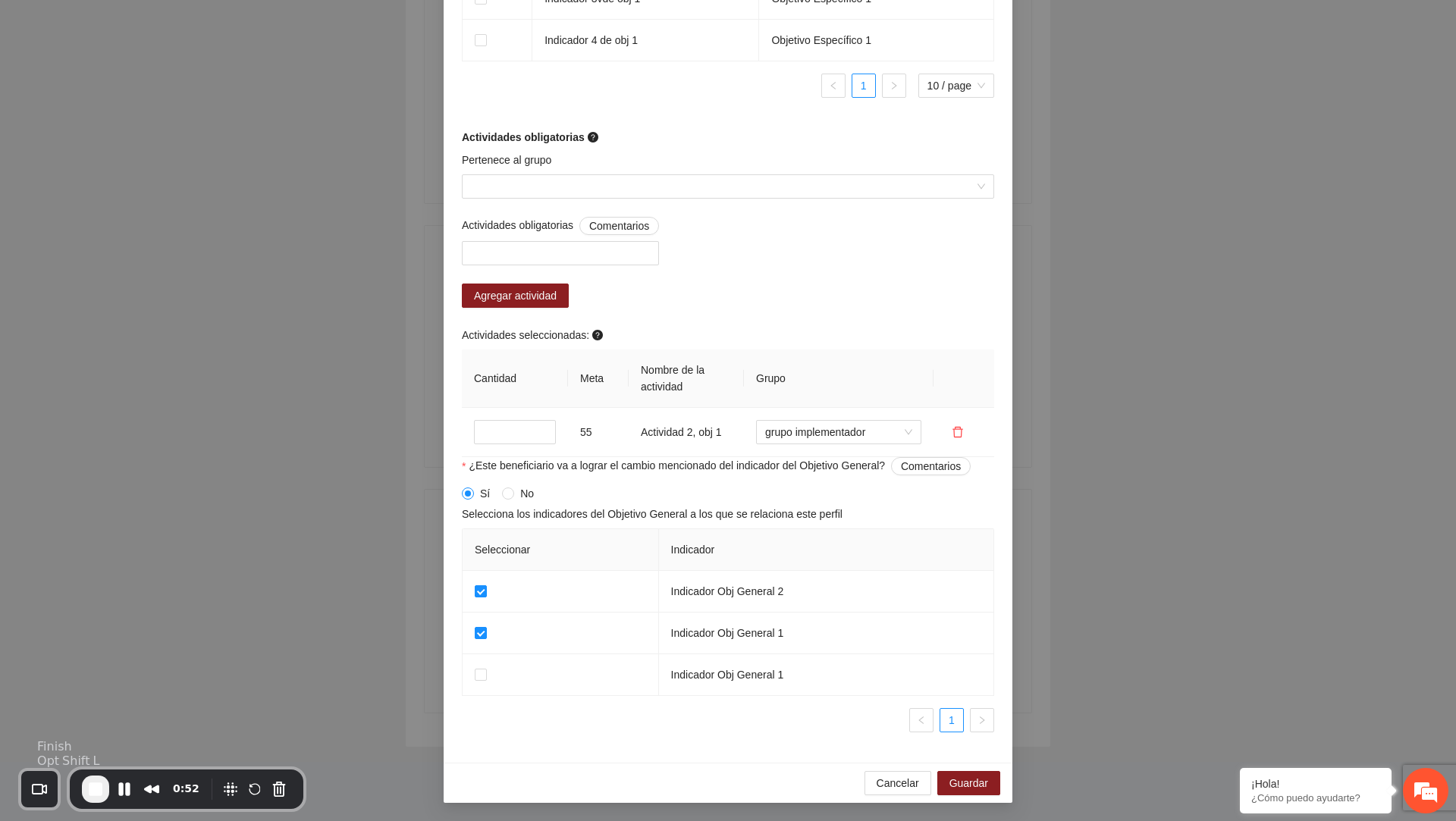
click at [96, 793] on span "End Recording" at bounding box center [96, 790] width 18 height 18
